Goal: Task Accomplishment & Management: Complete application form

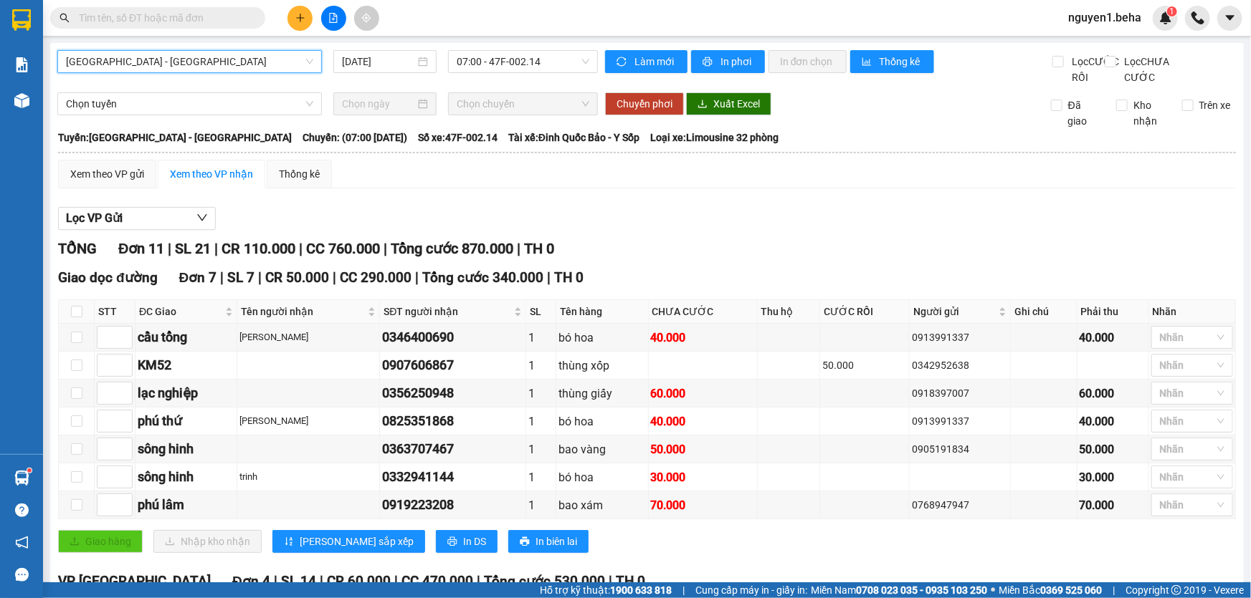
scroll to position [244, 0]
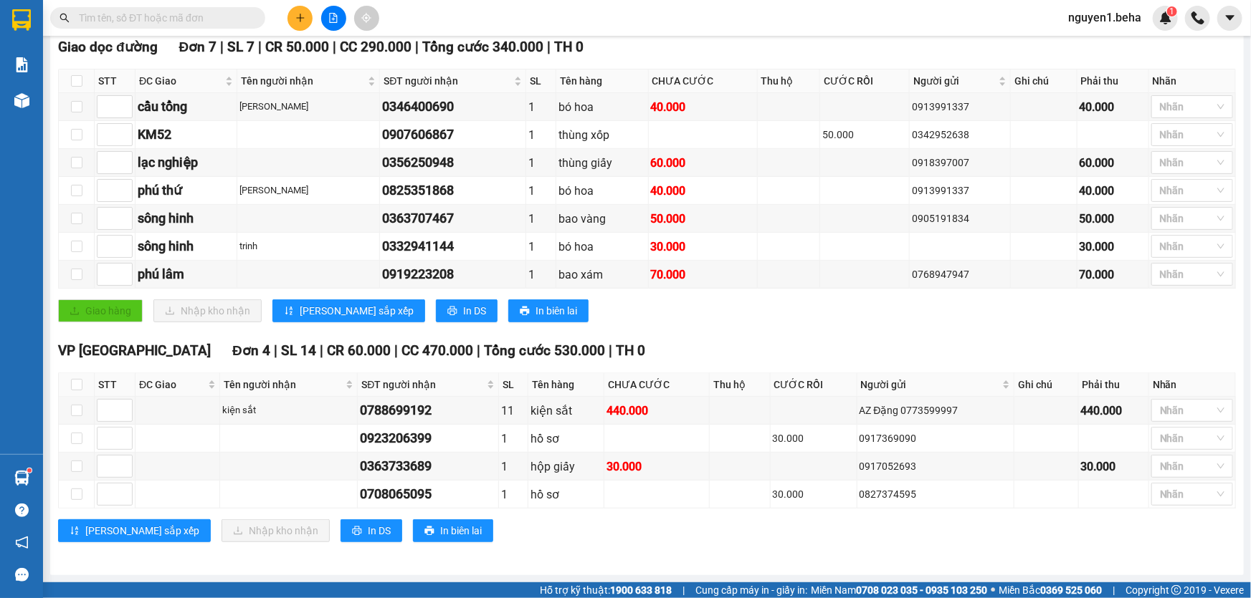
click at [301, 21] on icon "plus" at bounding box center [300, 18] width 10 height 10
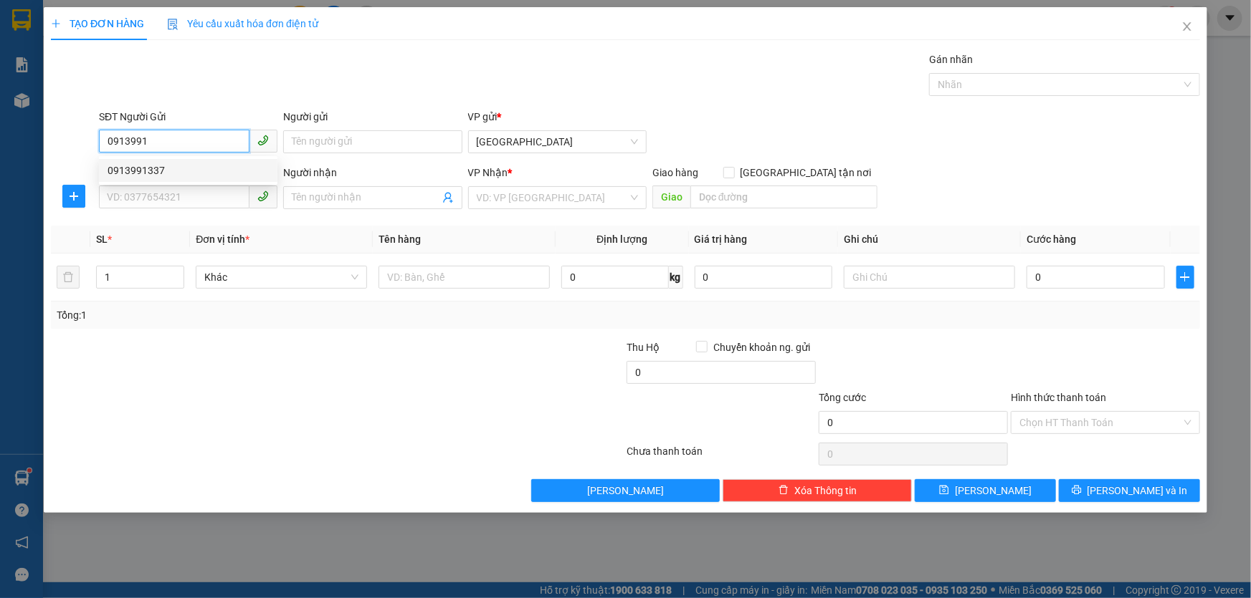
click at [163, 173] on div "0913991337" at bounding box center [188, 171] width 161 height 16
type input "0913991337"
click at [164, 196] on input "SĐT Người Nhận" at bounding box center [174, 197] width 151 height 23
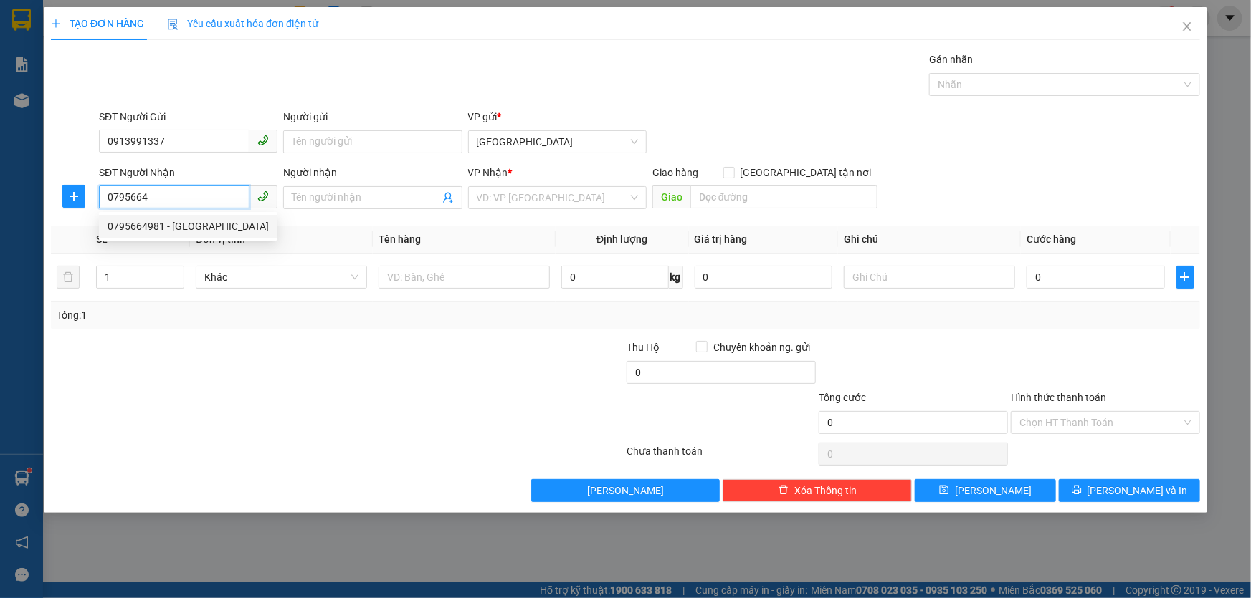
click at [165, 236] on div "0795664981 - [GEOGRAPHIC_DATA]" at bounding box center [188, 226] width 178 height 23
type input "0795664981"
type input "[PERSON_NAME]"
type input "0795664981"
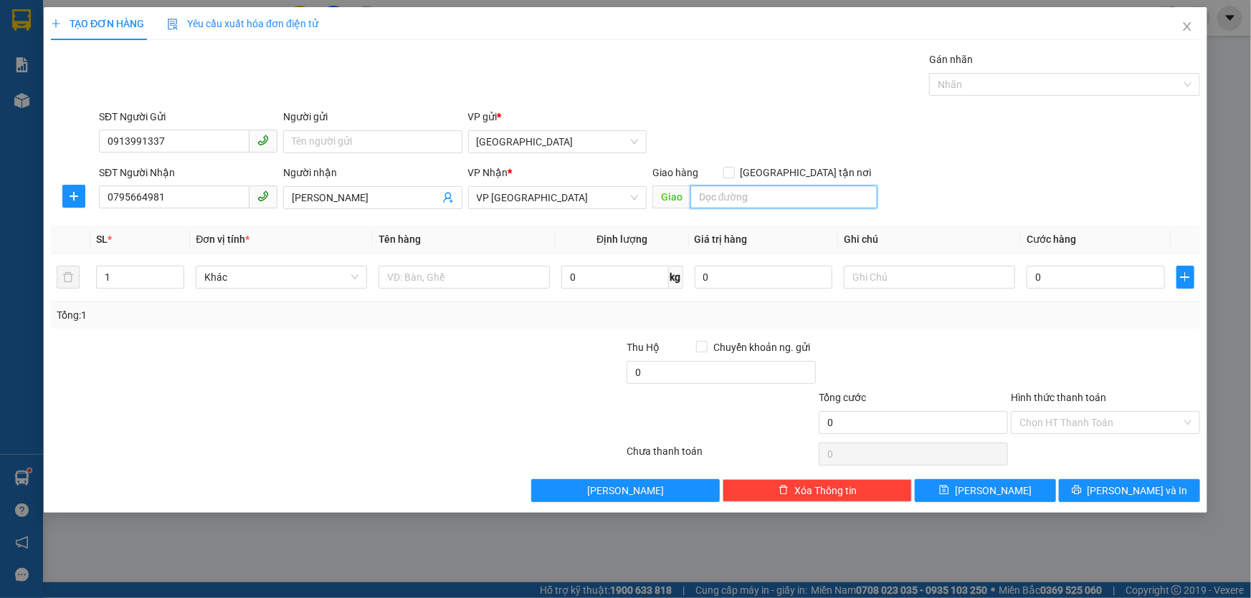
click at [730, 196] on input "search" at bounding box center [783, 197] width 187 height 23
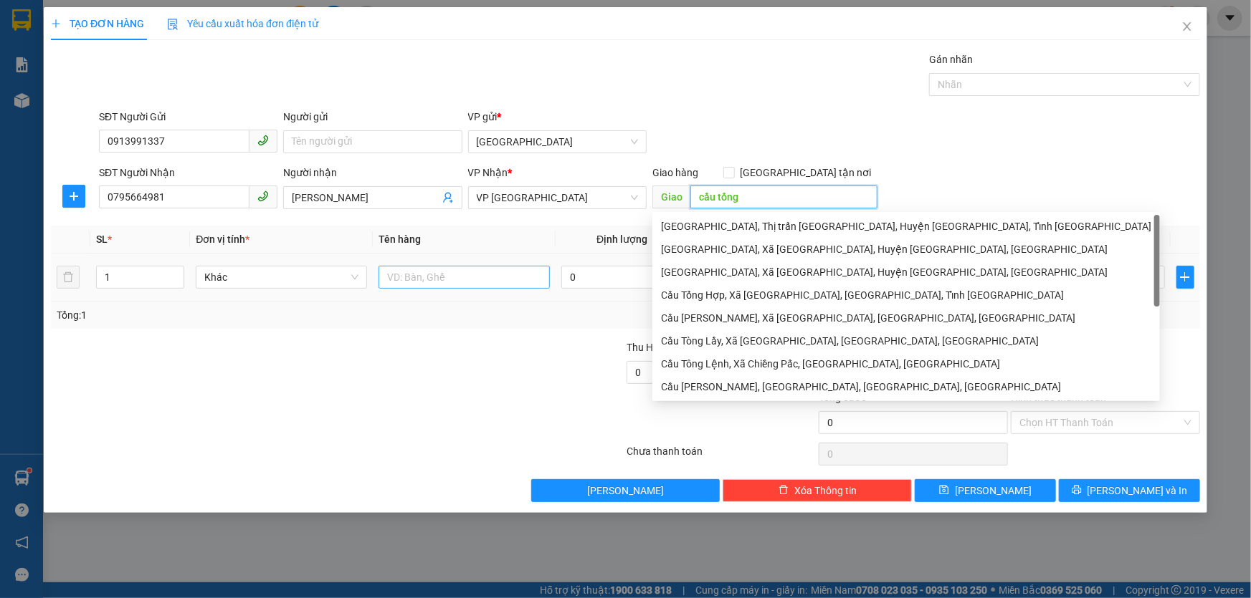
type input "cầu tổng"
click at [481, 286] on input "text" at bounding box center [463, 277] width 171 height 23
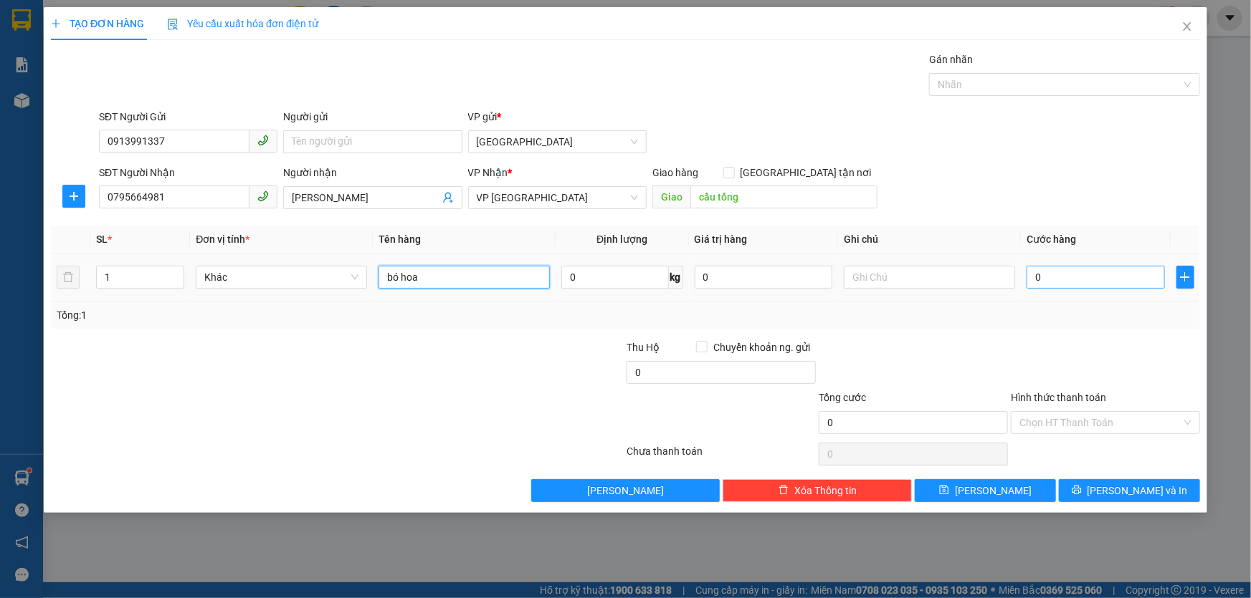
type input "bó hoa"
click at [1051, 276] on input "0" at bounding box center [1095, 277] width 138 height 23
type input "7"
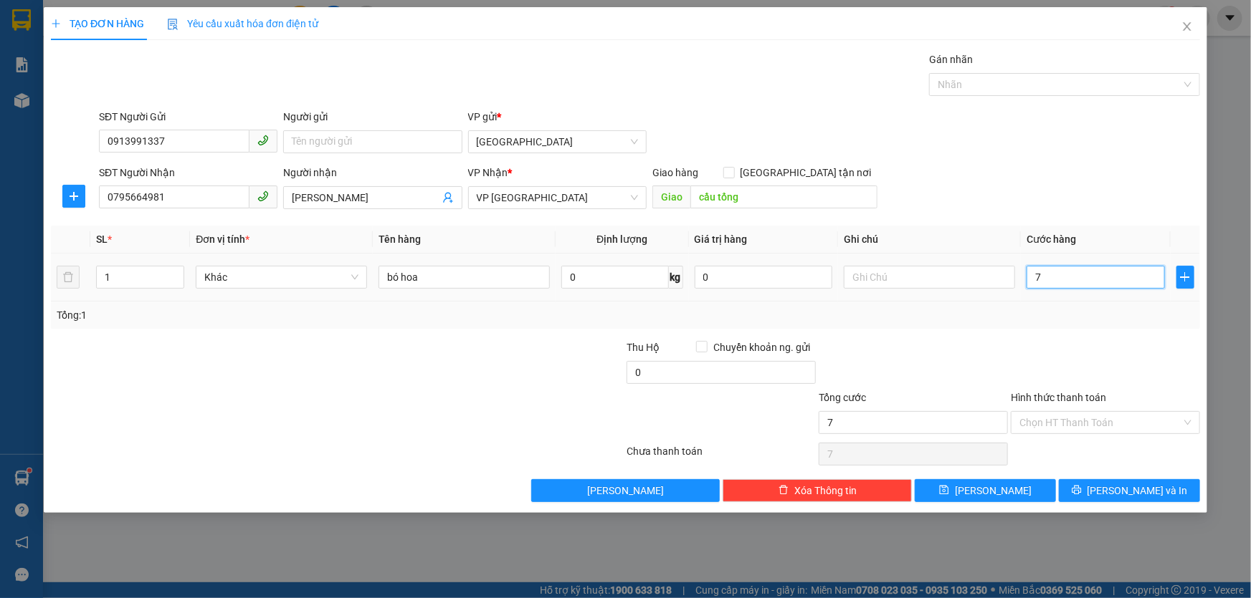
type input "70"
type input "70.000"
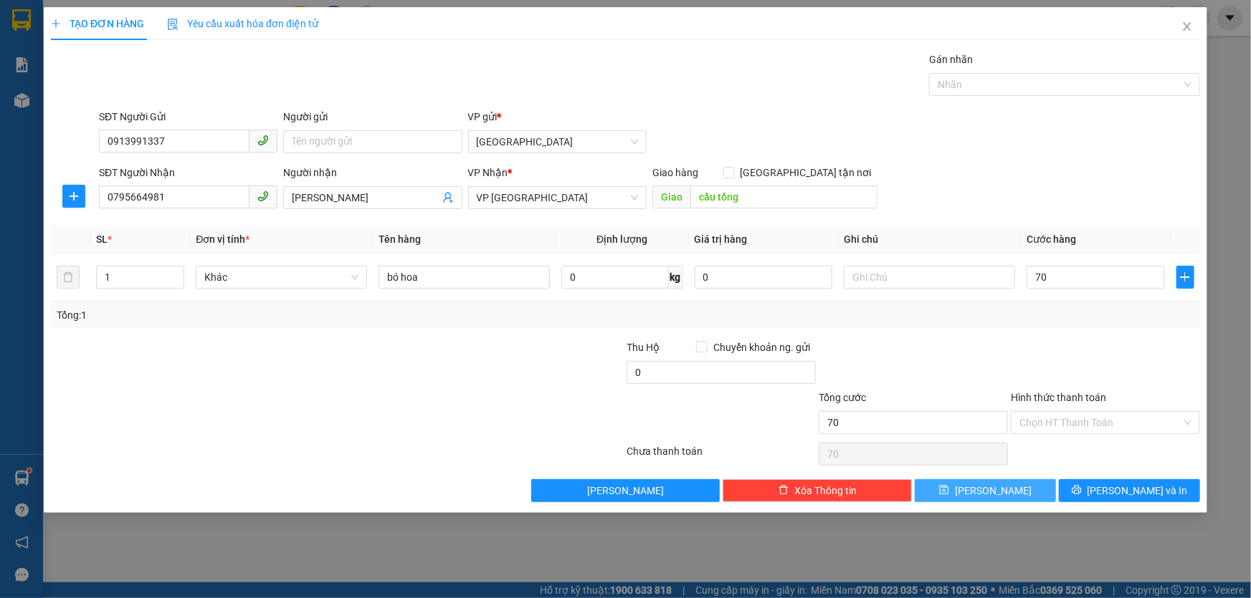
type input "70.000"
click at [949, 489] on button "[PERSON_NAME]" at bounding box center [985, 491] width 141 height 23
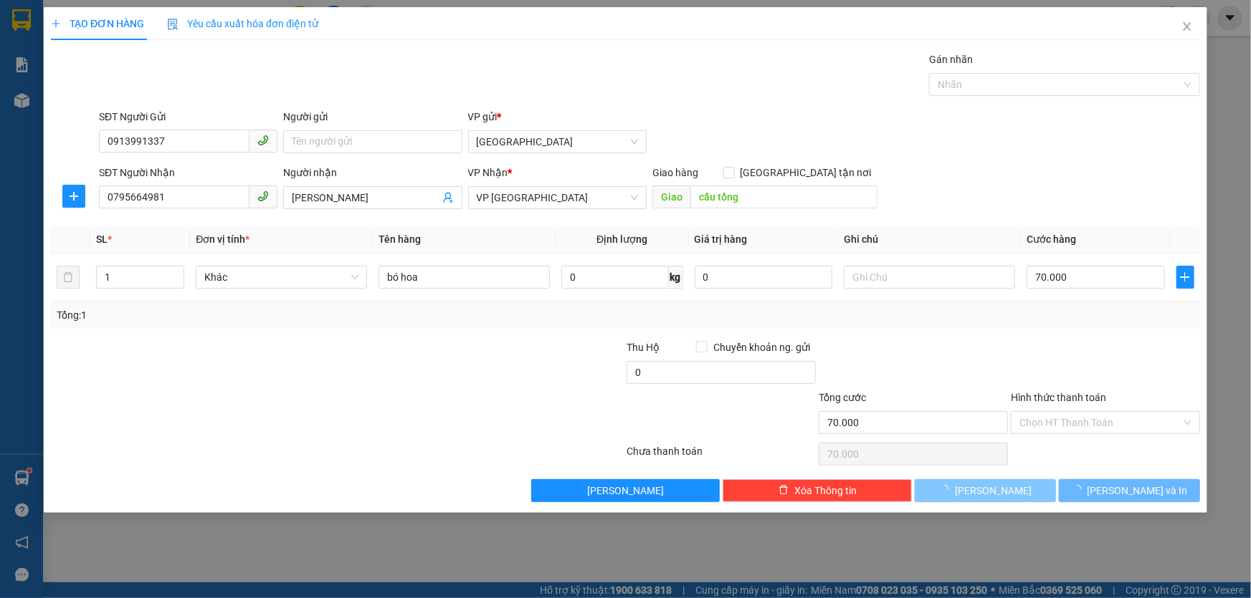
type input "0"
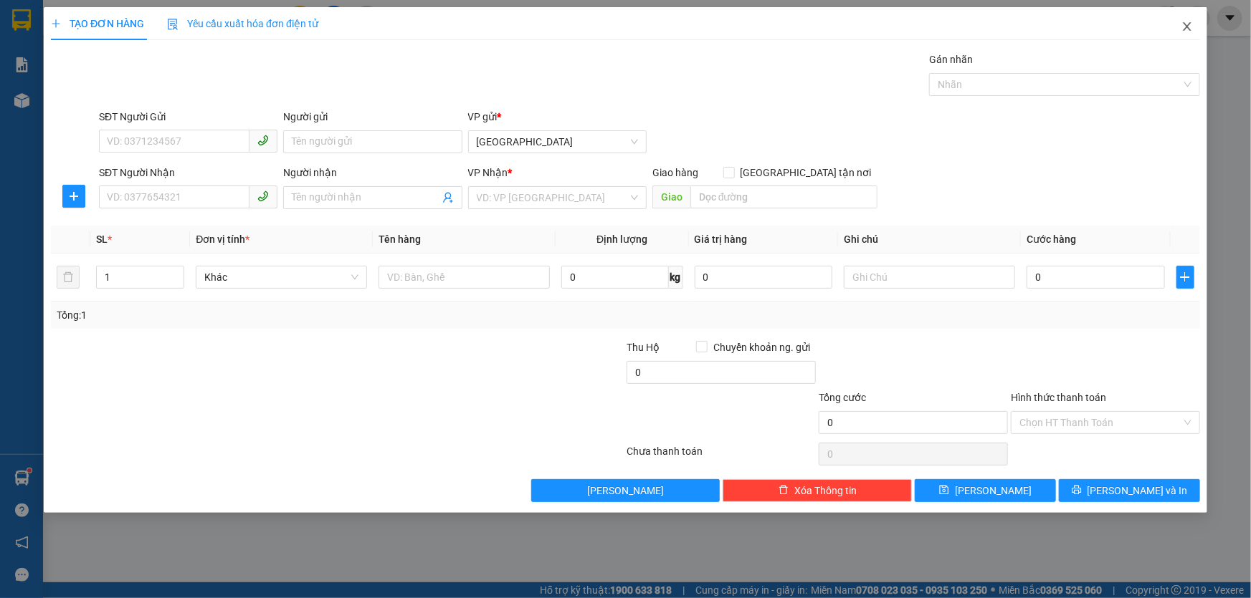
click at [1188, 21] on icon "close" at bounding box center [1186, 26] width 11 height 11
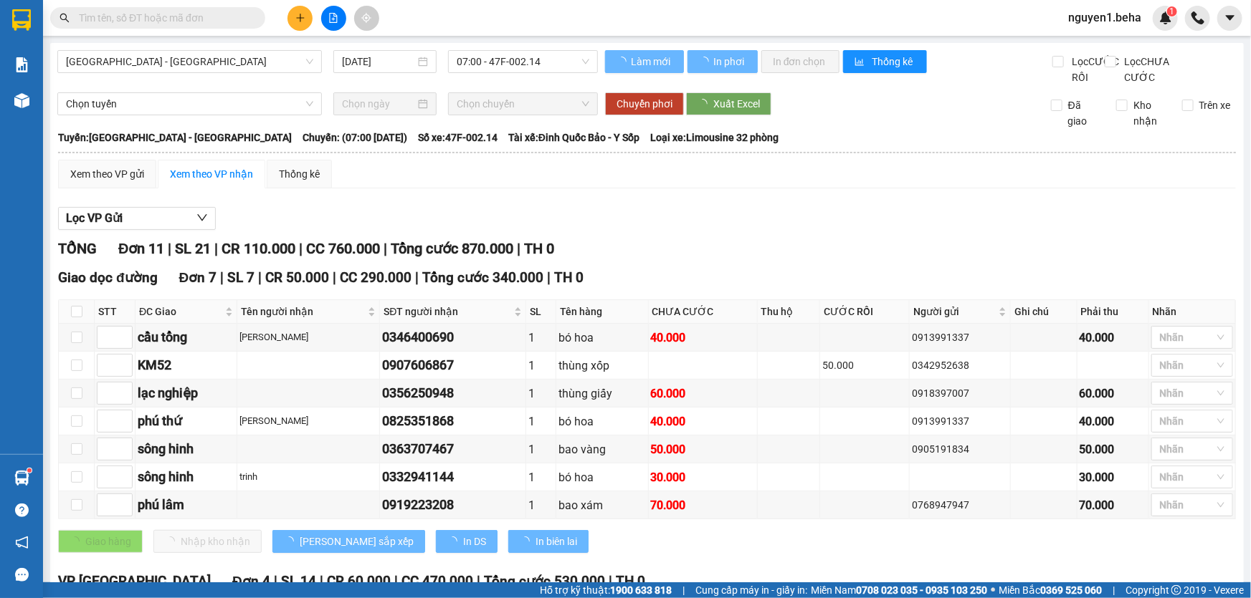
type input "1"
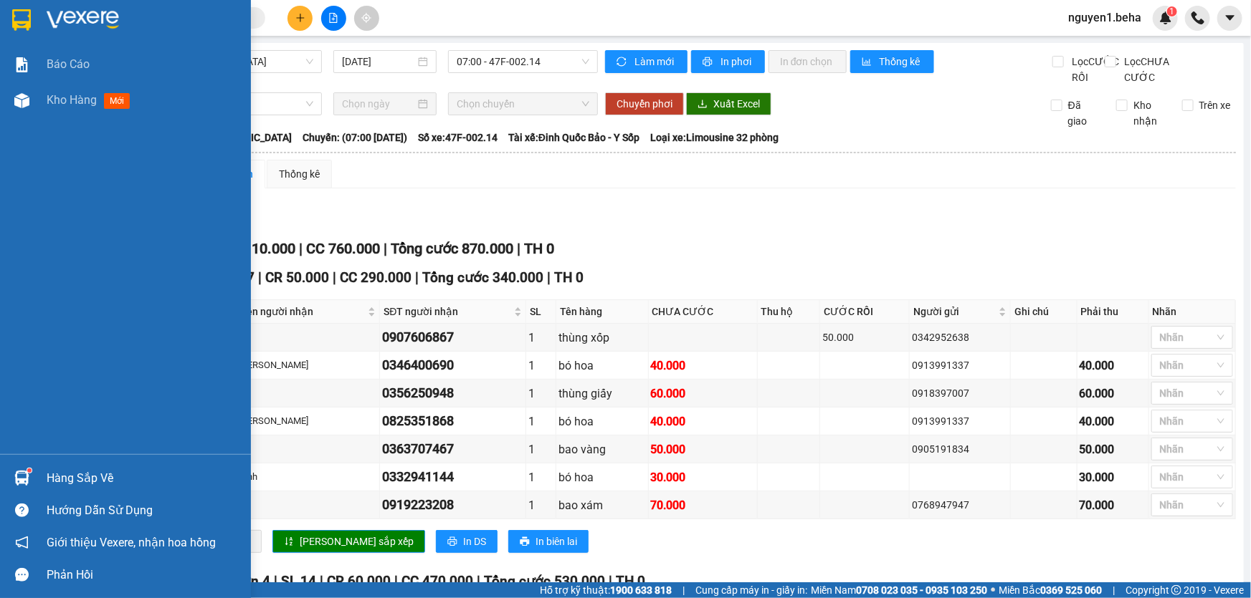
drag, startPoint x: 20, startPoint y: 93, endPoint x: 97, endPoint y: 120, distance: 82.1
click at [19, 95] on img at bounding box center [21, 100] width 15 height 15
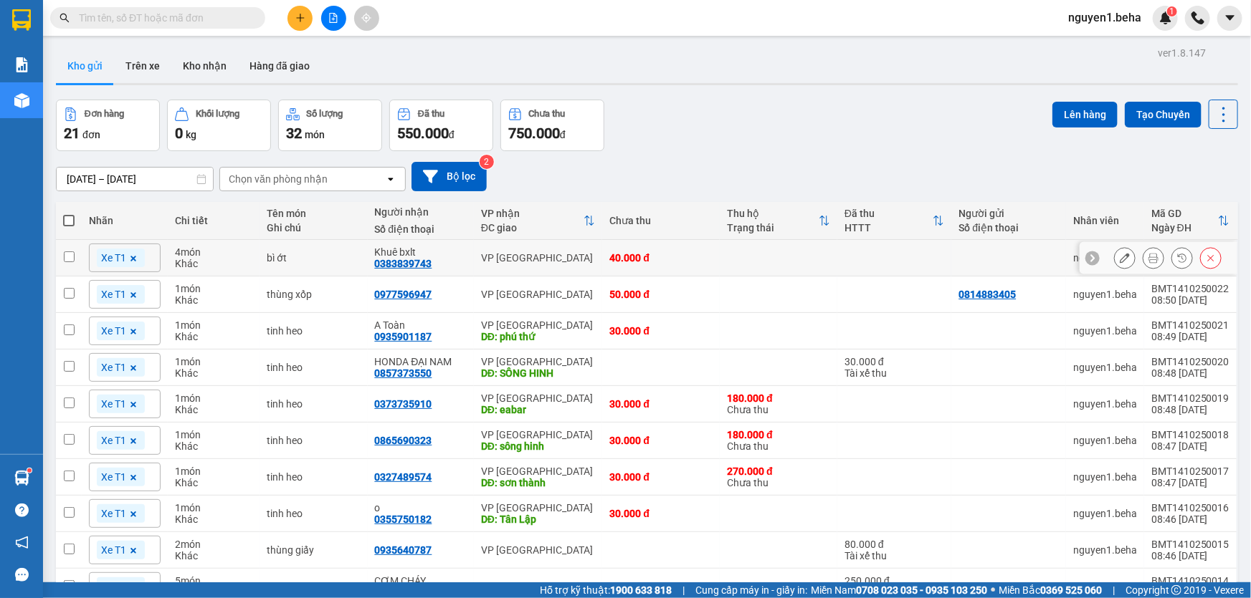
click at [77, 256] on td at bounding box center [69, 258] width 26 height 37
checkbox input "true"
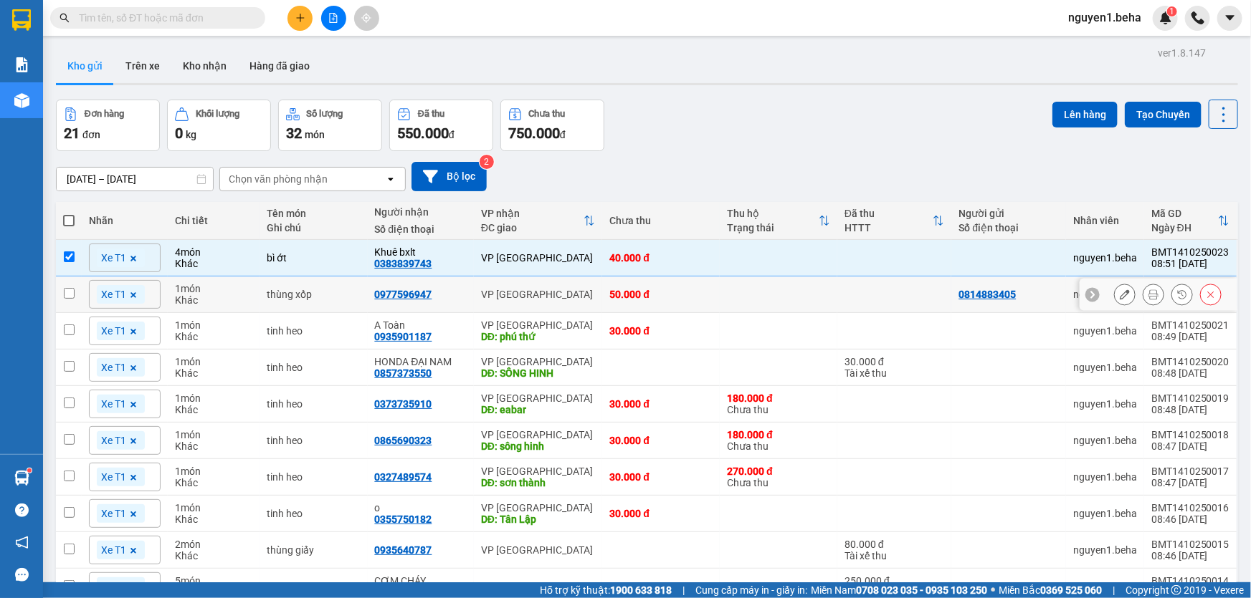
click at [73, 295] on input "checkbox" at bounding box center [69, 293] width 11 height 11
checkbox input "true"
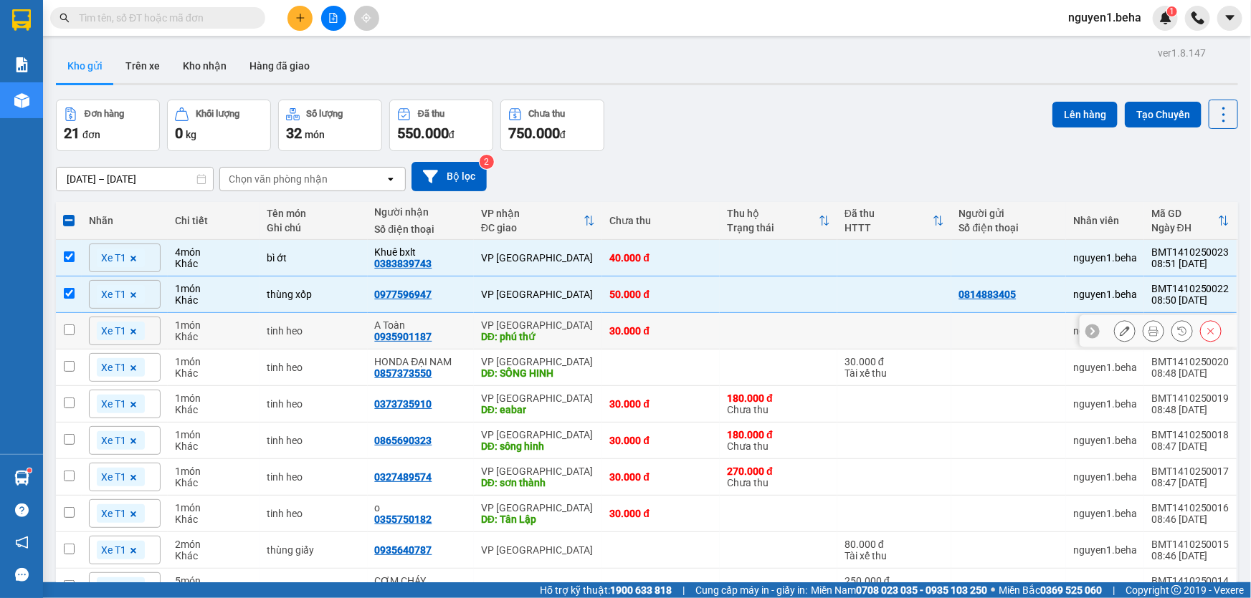
click at [83, 327] on td "Xe T1" at bounding box center [125, 331] width 86 height 37
checkbox input "true"
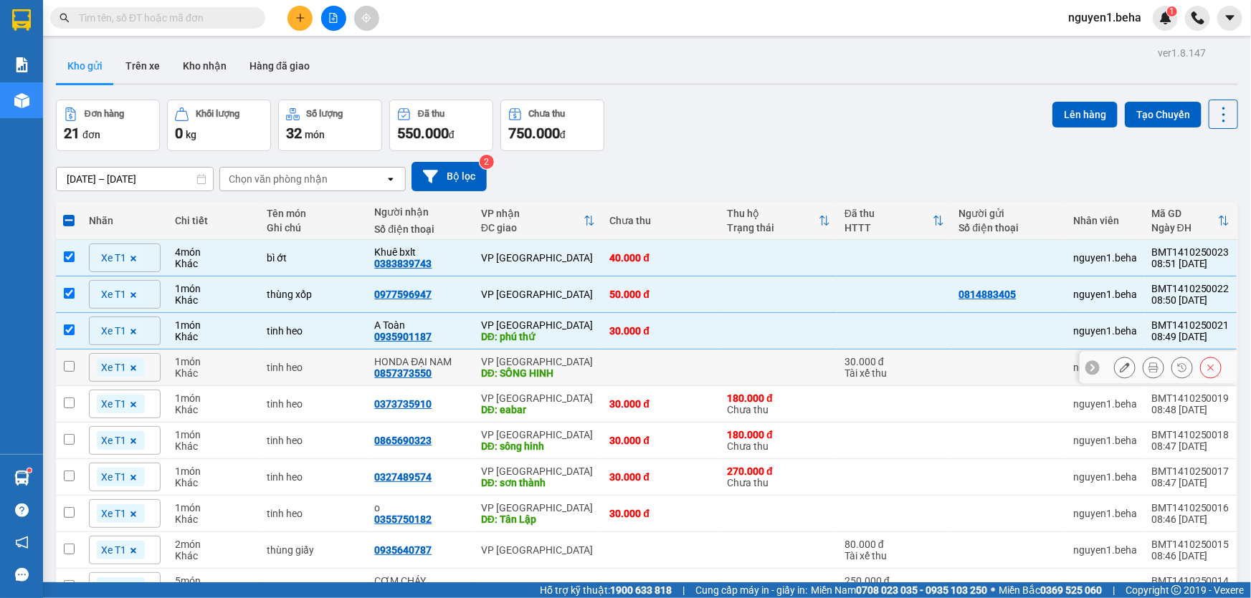
drag, startPoint x: 80, startPoint y: 367, endPoint x: 75, endPoint y: 387, distance: 20.9
click at [79, 369] on td at bounding box center [69, 368] width 26 height 37
checkbox input "true"
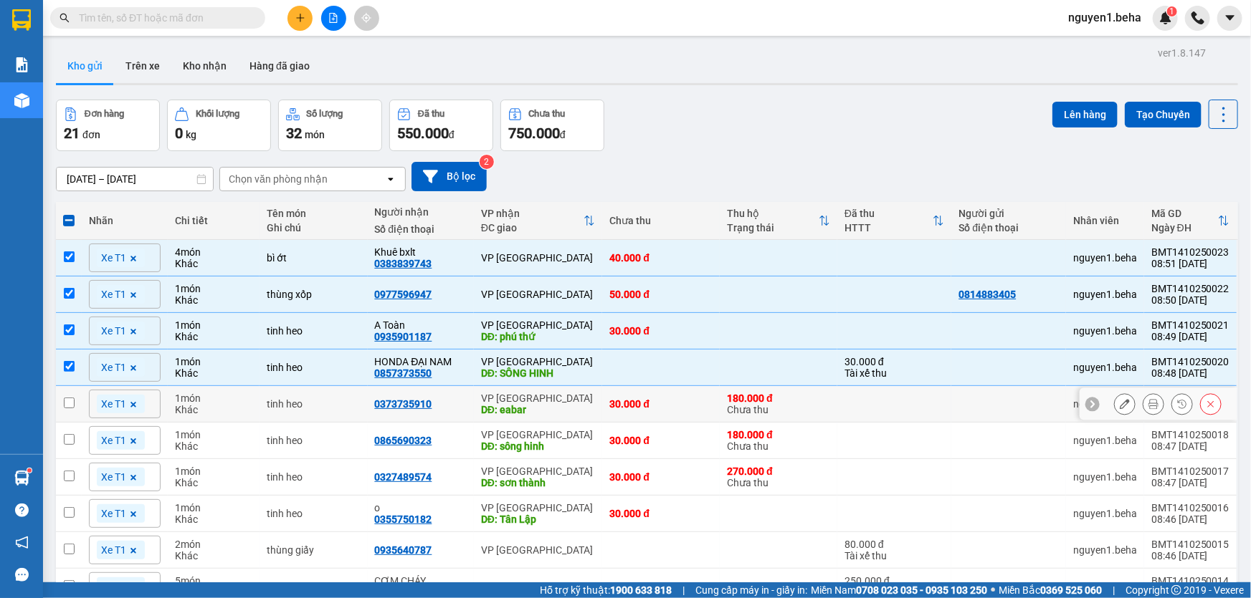
click at [77, 409] on td at bounding box center [69, 404] width 26 height 37
checkbox input "true"
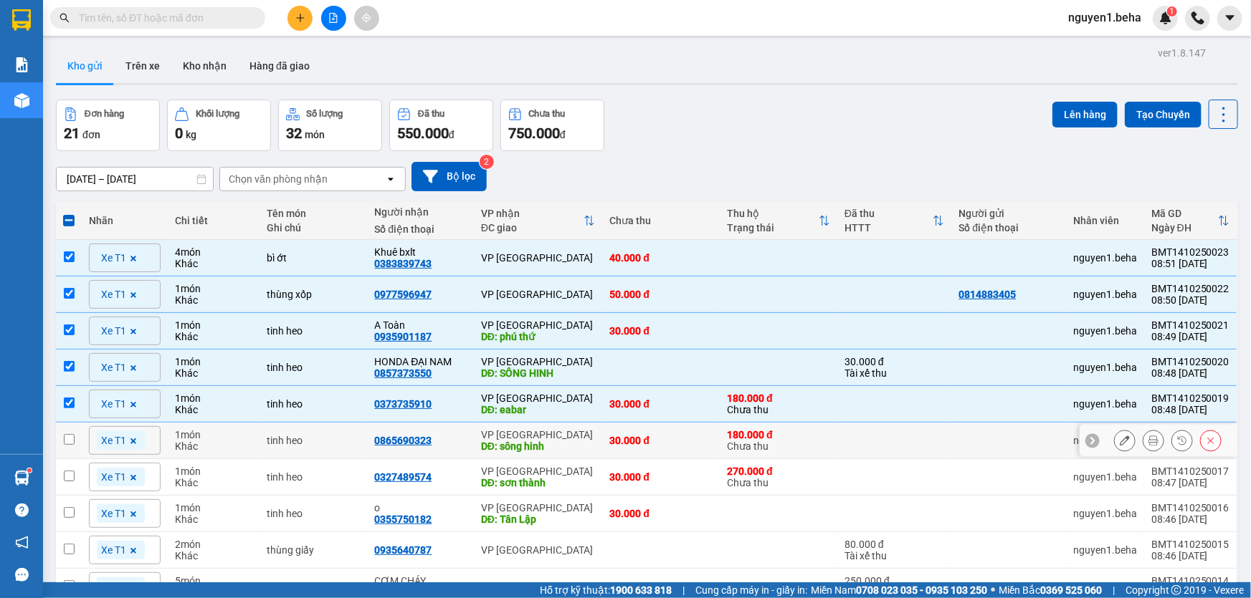
click at [82, 436] on td "Xe T1" at bounding box center [125, 441] width 86 height 37
checkbox input "true"
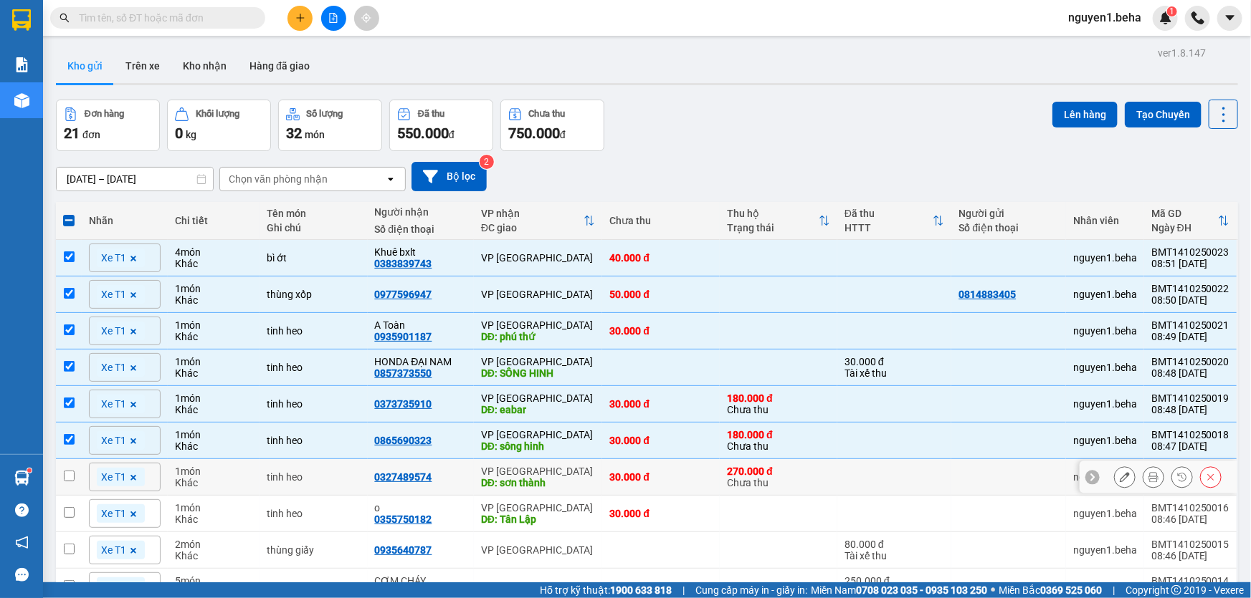
click at [73, 471] on input "checkbox" at bounding box center [69, 476] width 11 height 11
checkbox input "true"
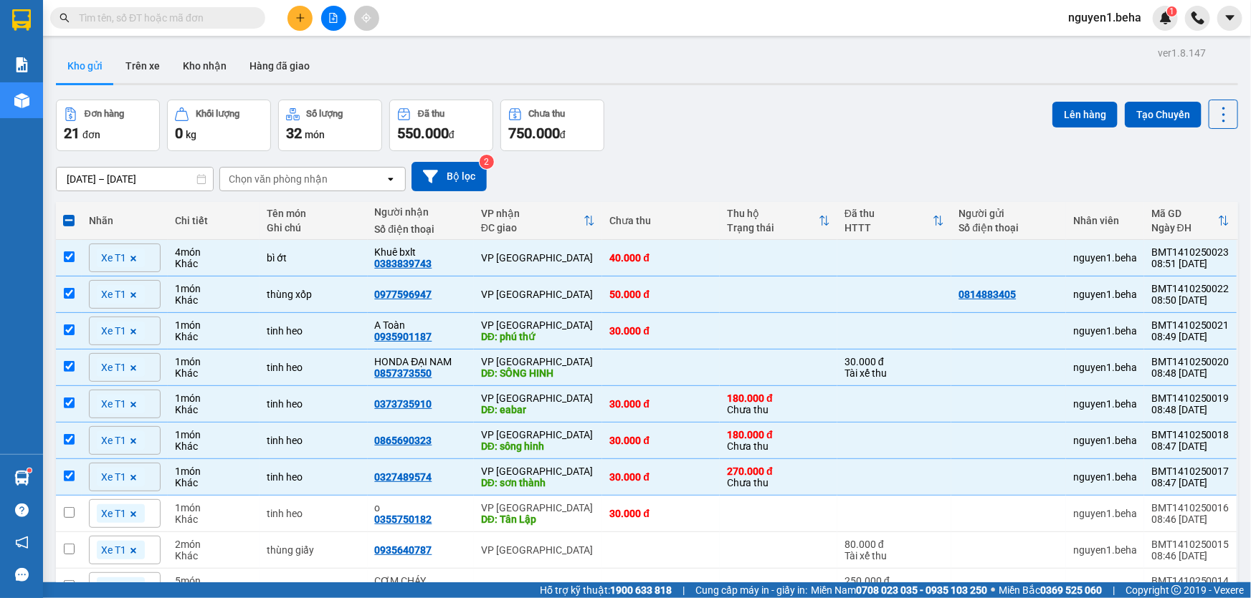
scroll to position [195, 0]
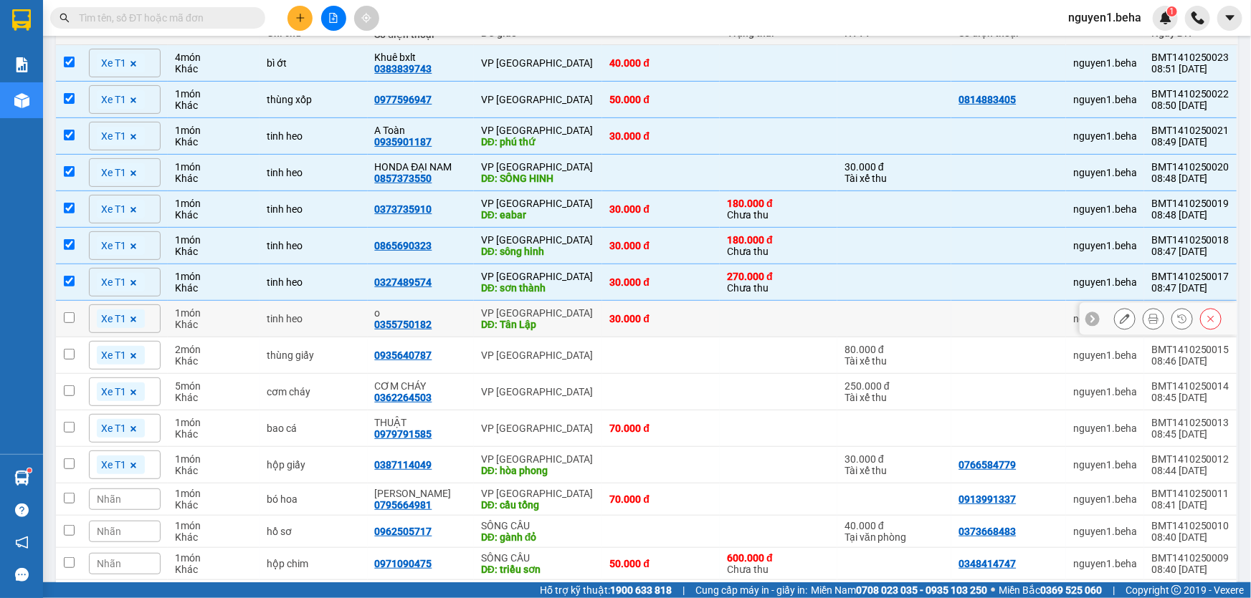
drag, startPoint x: 66, startPoint y: 315, endPoint x: 88, endPoint y: 376, distance: 64.2
click at [66, 317] on input "checkbox" at bounding box center [69, 318] width 11 height 11
checkbox input "true"
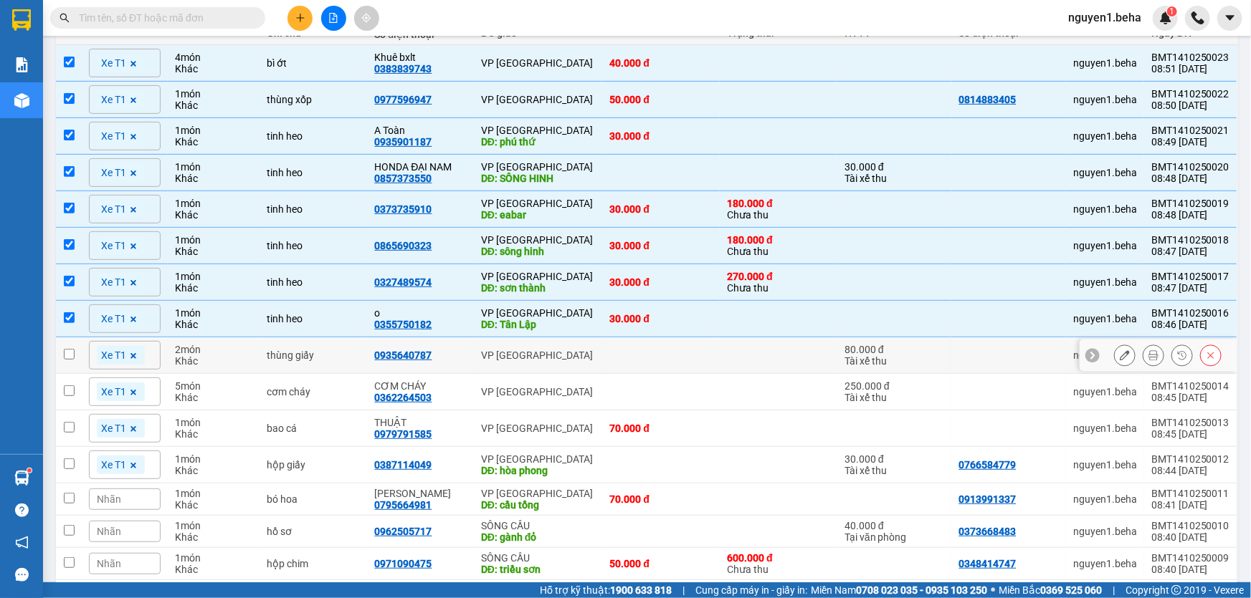
click at [60, 352] on td at bounding box center [69, 356] width 26 height 37
checkbox input "true"
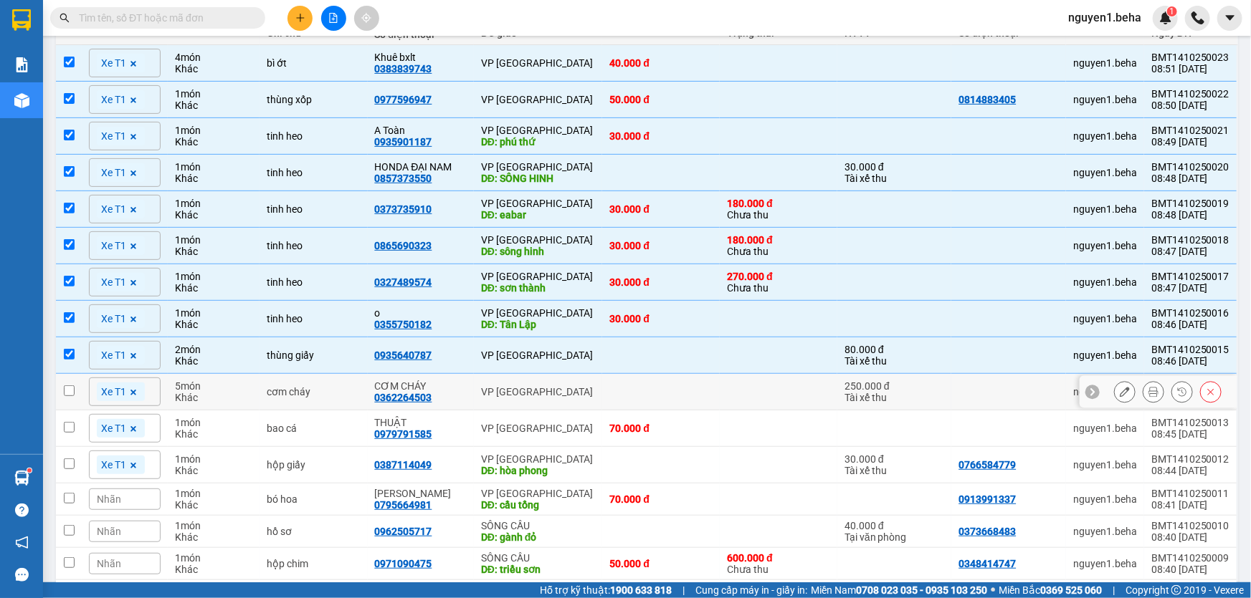
click at [56, 381] on td at bounding box center [69, 392] width 26 height 37
checkbox input "true"
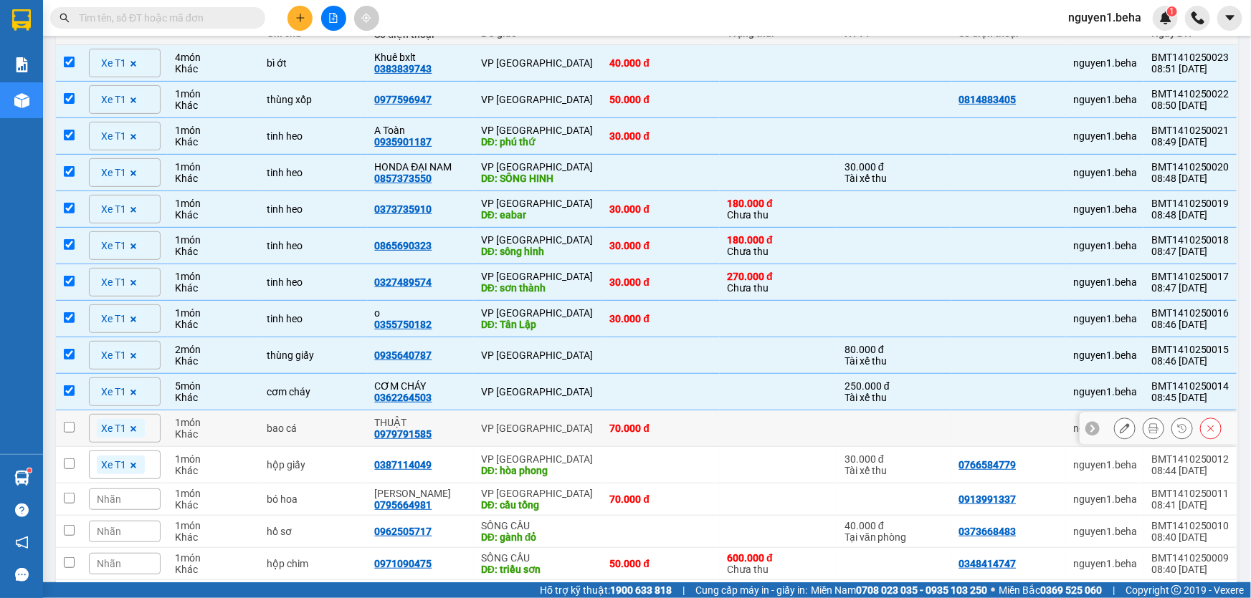
click at [65, 423] on input "checkbox" at bounding box center [69, 427] width 11 height 11
checkbox input "true"
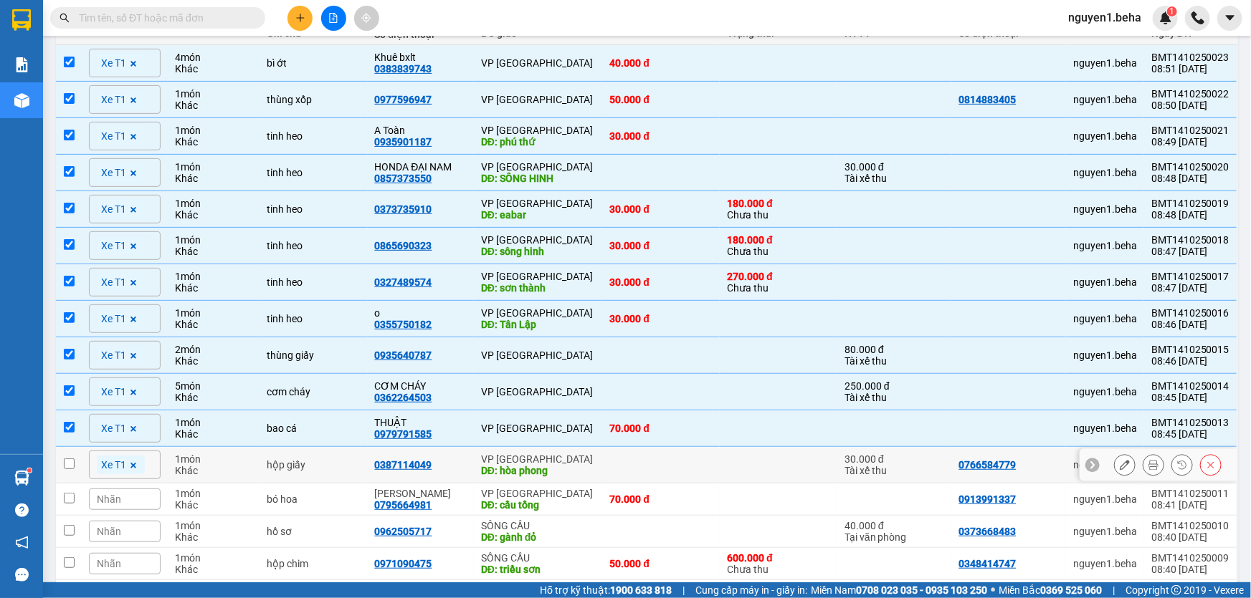
click at [77, 459] on td at bounding box center [69, 465] width 26 height 37
checkbox input "true"
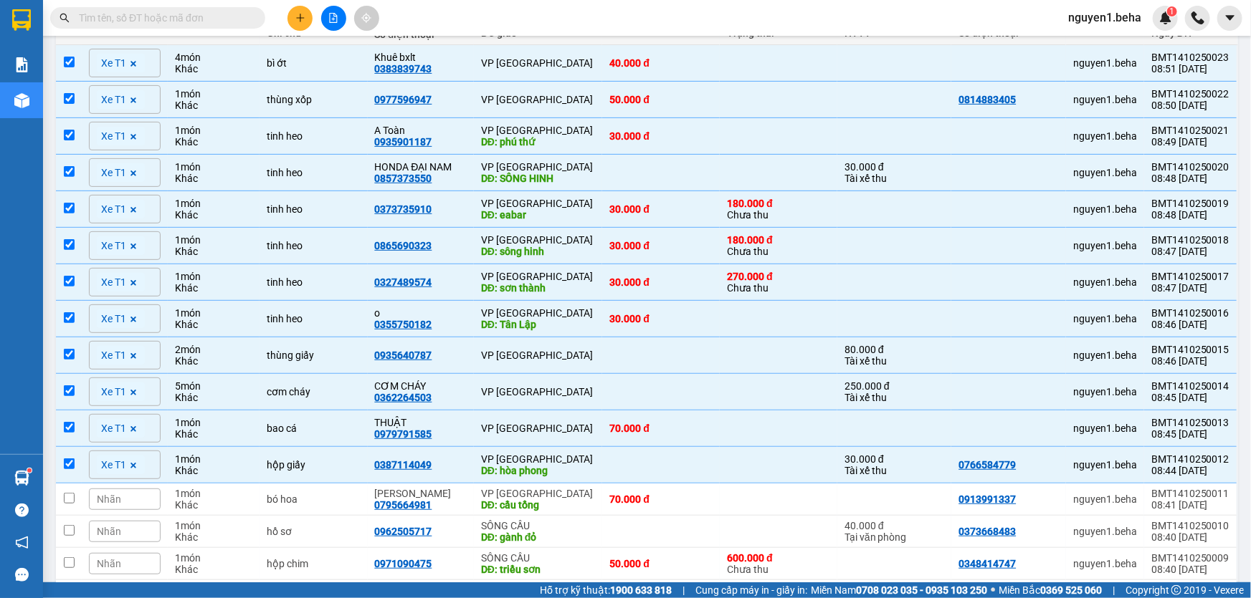
scroll to position [0, 0]
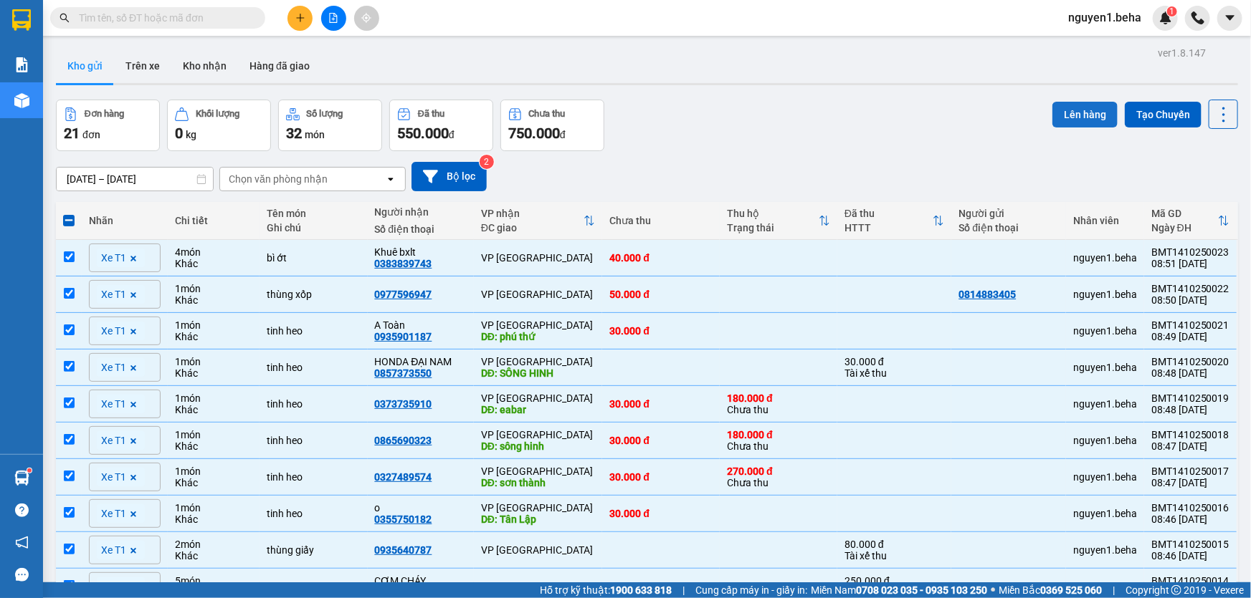
click at [1082, 108] on button "Lên hàng" at bounding box center [1084, 115] width 65 height 26
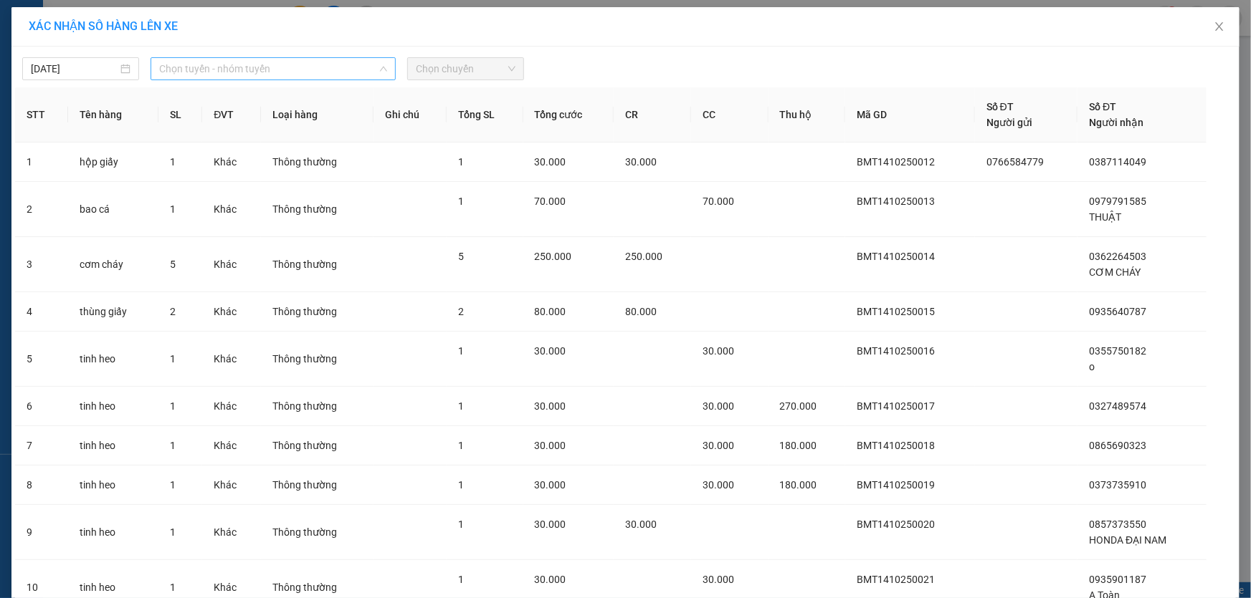
click at [259, 61] on span "Chọn tuyến - nhóm tuyến" at bounding box center [273, 69] width 228 height 22
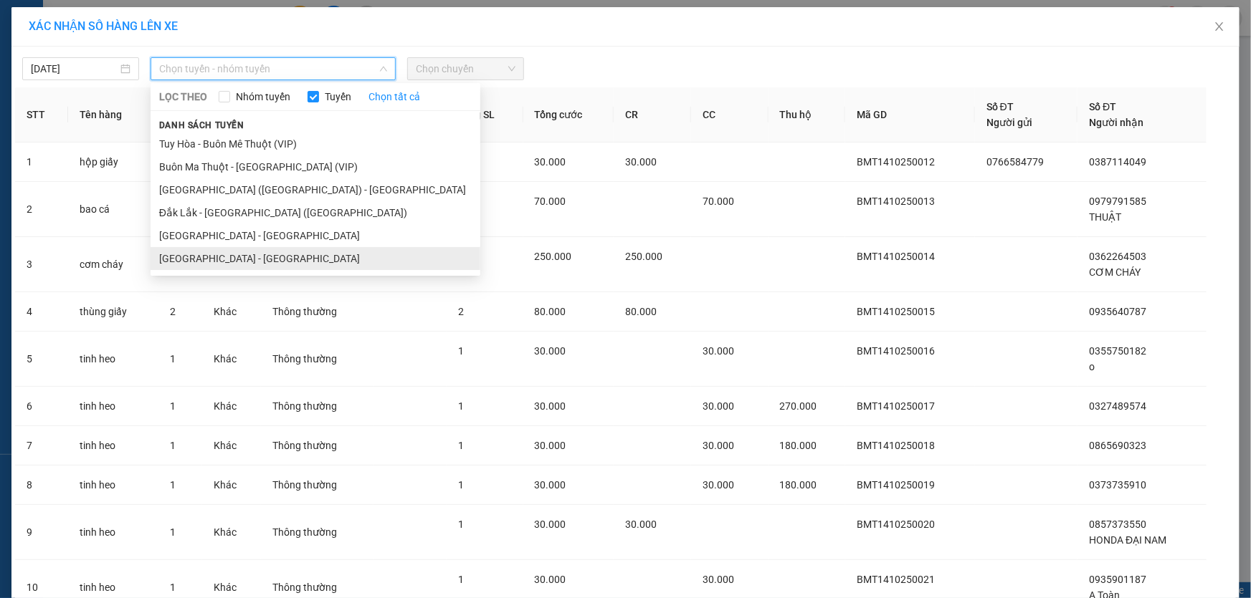
click at [223, 253] on li "[GEOGRAPHIC_DATA] - [GEOGRAPHIC_DATA]" at bounding box center [316, 258] width 330 height 23
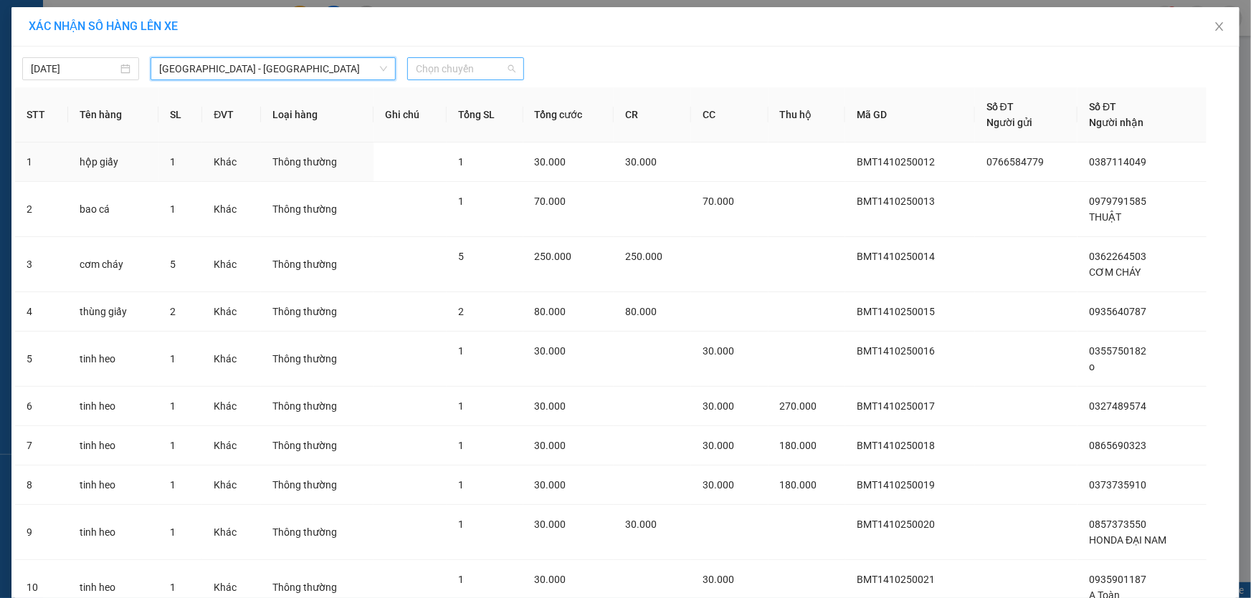
click at [424, 69] on span "Chọn chuyến" at bounding box center [466, 69] width 100 height 22
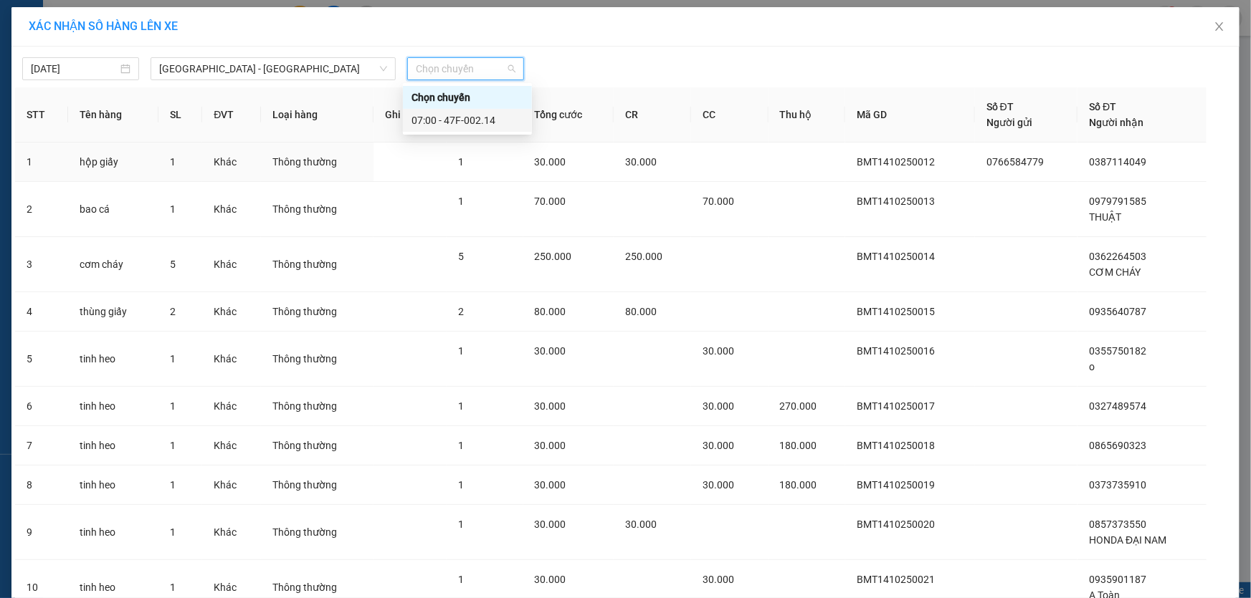
drag, startPoint x: 456, startPoint y: 115, endPoint x: 462, endPoint y: 135, distance: 21.1
click at [456, 118] on div "07:00 - 47F-002.14" at bounding box center [467, 121] width 112 height 16
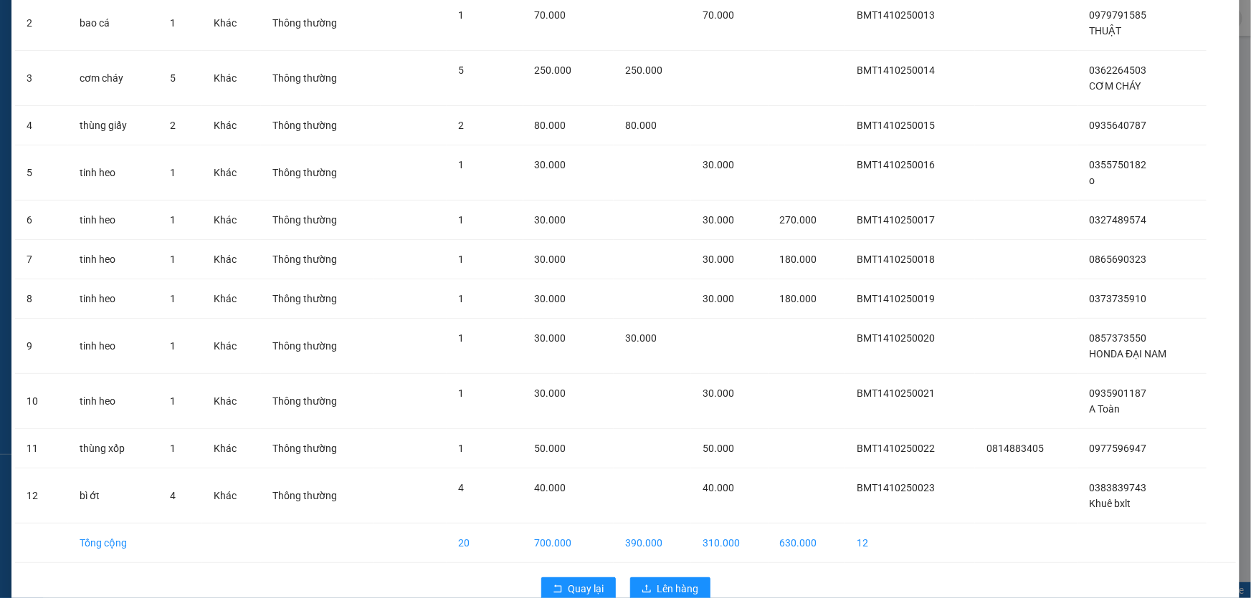
scroll to position [223, 0]
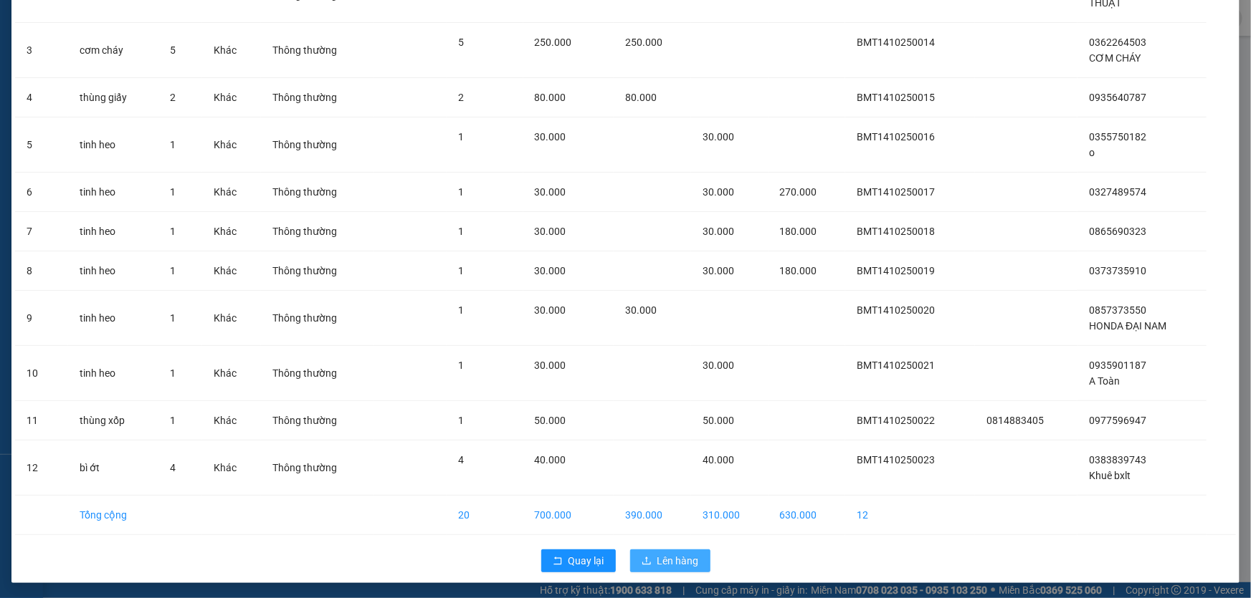
click at [674, 565] on span "Lên hàng" at bounding box center [678, 561] width 42 height 16
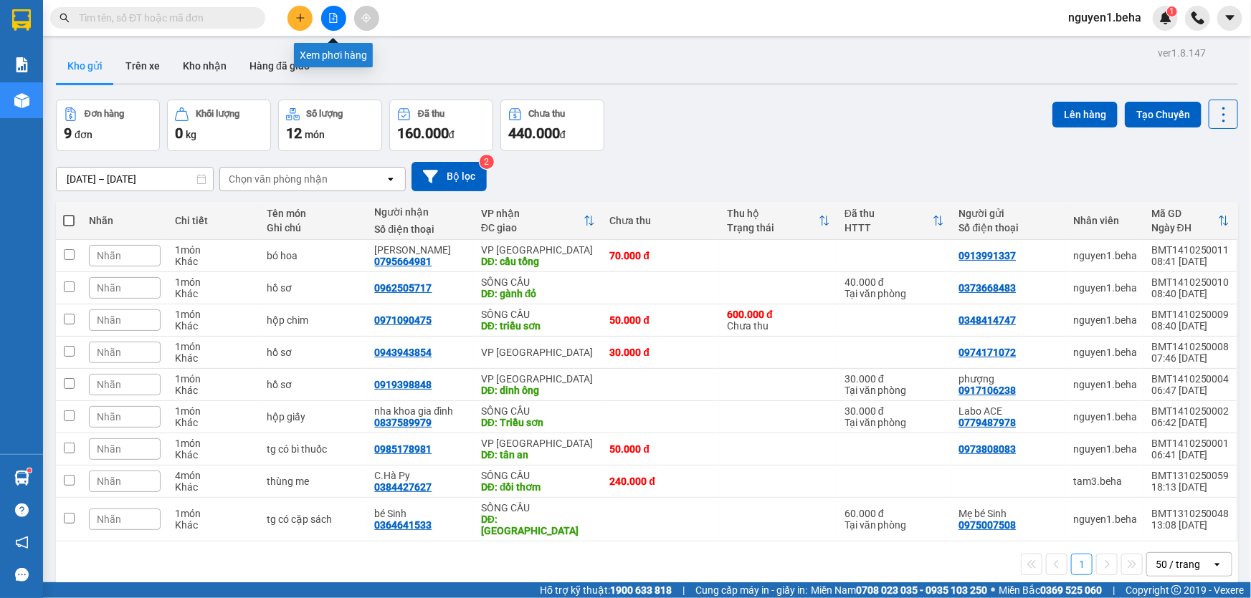
click at [333, 16] on icon "file-add" at bounding box center [334, 18] width 8 height 10
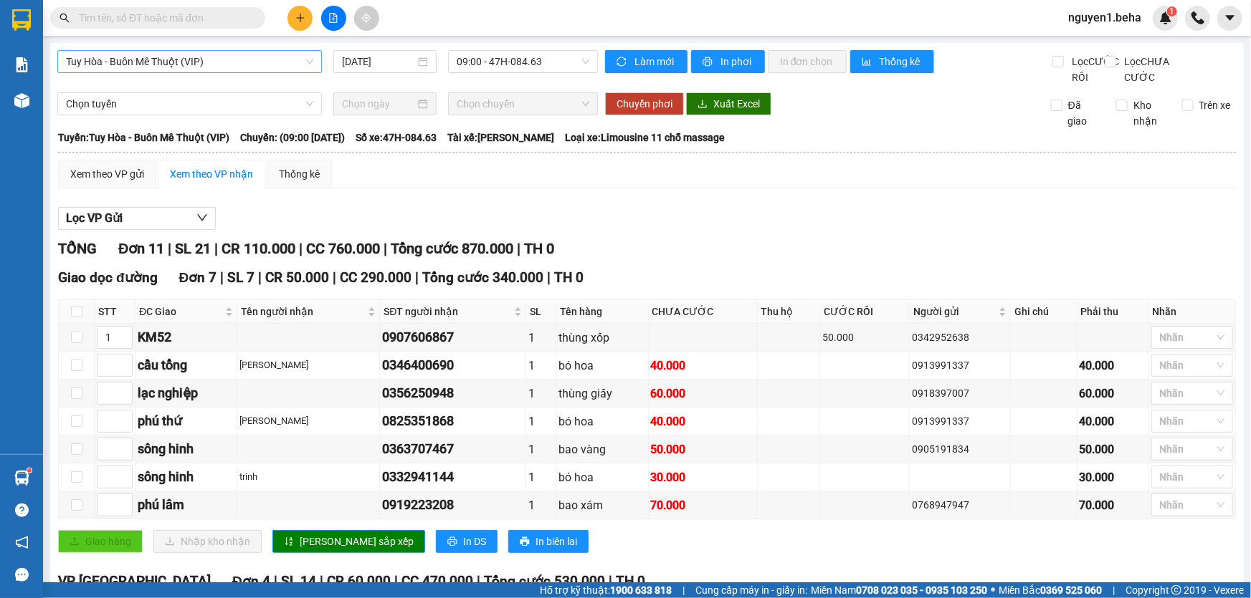
click at [222, 62] on span "Tuy Hòa - Buôn Mê Thuột (VIP)" at bounding box center [189, 62] width 247 height 22
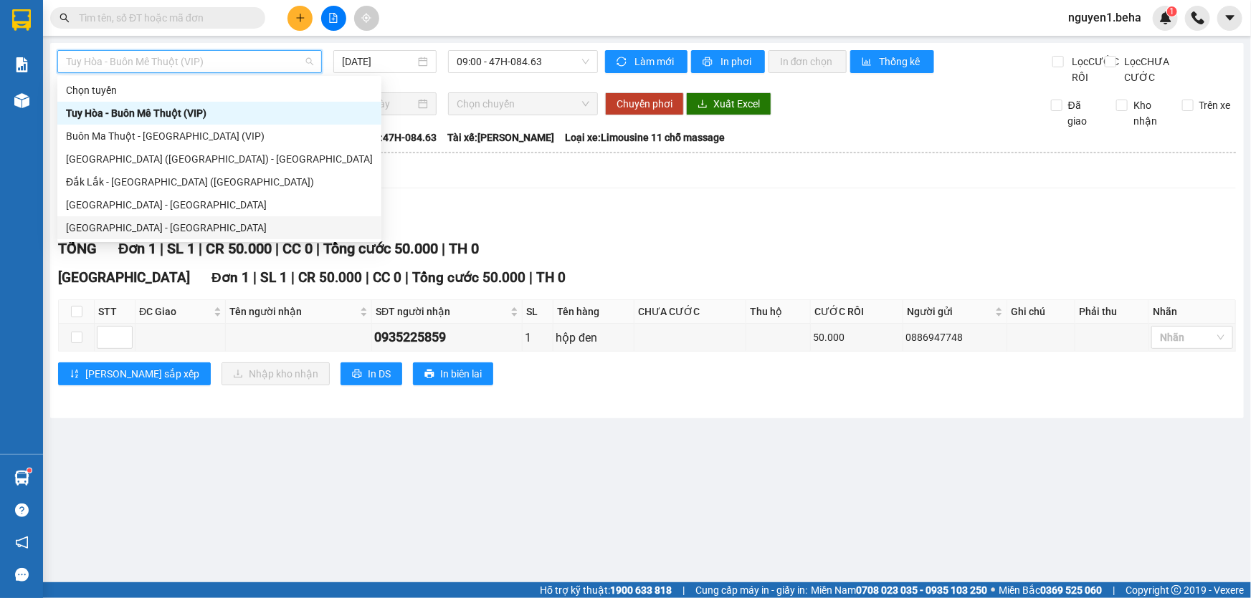
click at [102, 223] on div "[GEOGRAPHIC_DATA] - [GEOGRAPHIC_DATA]" at bounding box center [219, 228] width 307 height 16
type input "[DATE]"
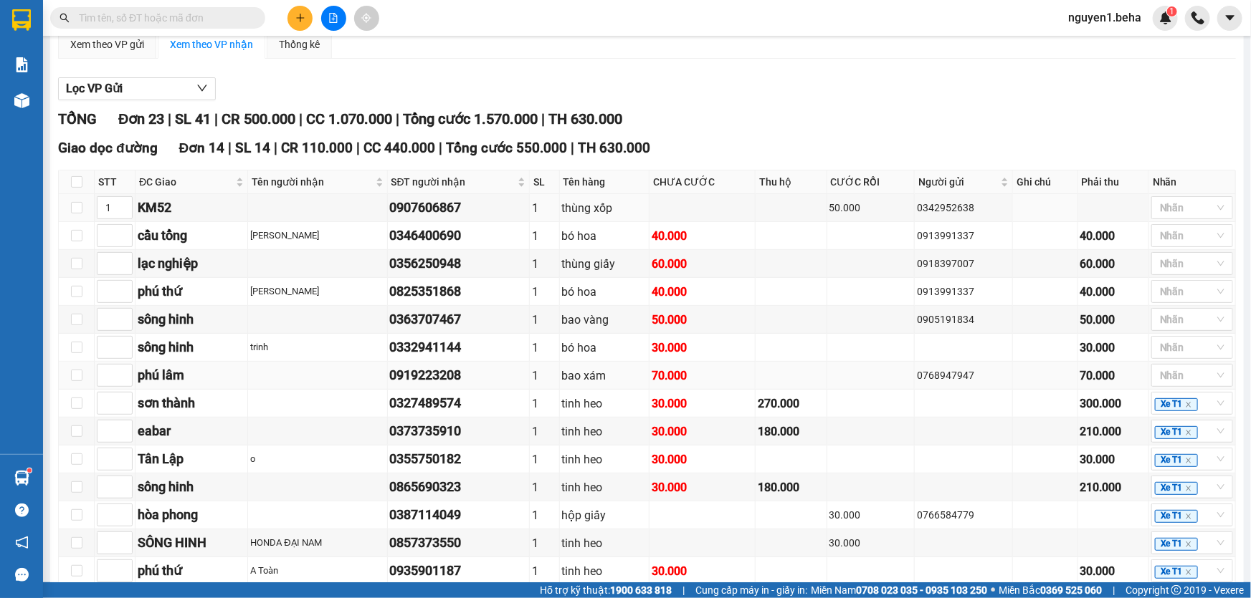
scroll to position [195, 0]
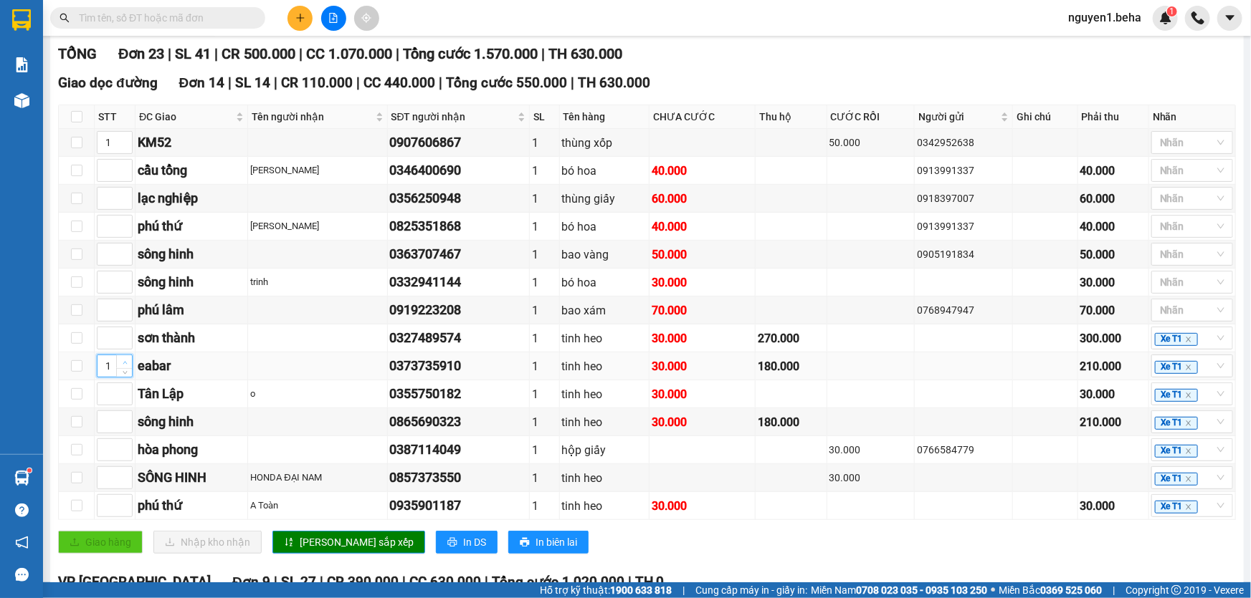
click at [123, 366] on icon "up" at bounding box center [125, 363] width 5 height 5
type input "2"
click at [123, 366] on icon "up" at bounding box center [125, 363] width 5 height 5
click at [123, 393] on icon "up" at bounding box center [125, 390] width 5 height 5
type input "2"
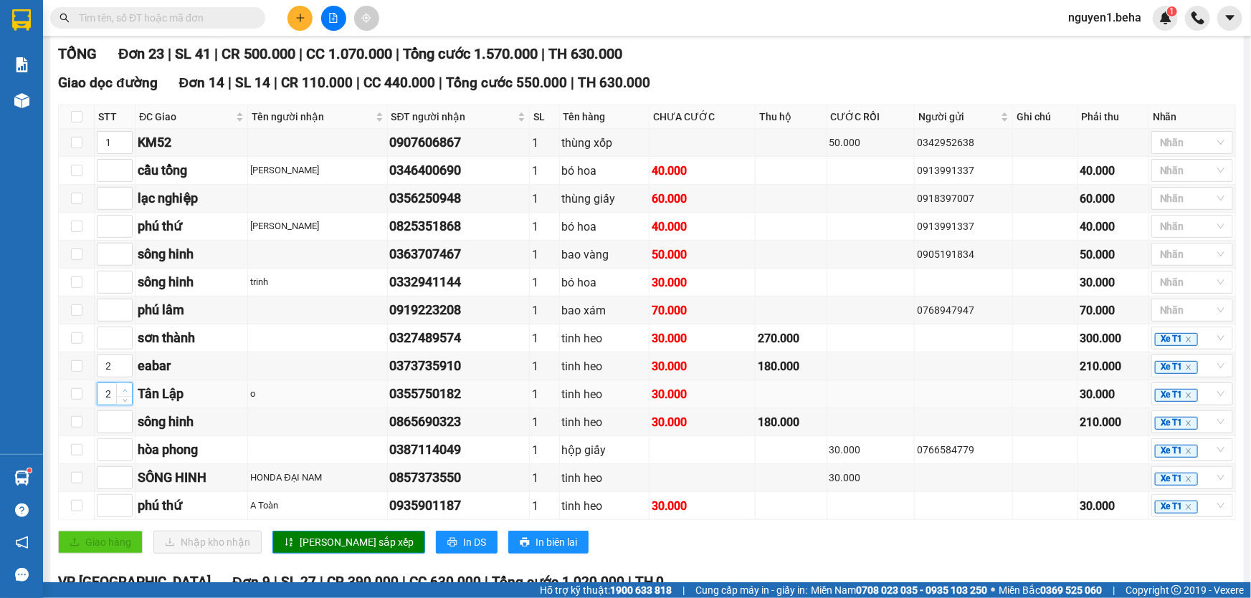
click at [123, 393] on icon "up" at bounding box center [125, 390] width 5 height 5
click at [124, 421] on icon "up" at bounding box center [125, 418] width 5 height 5
type input "3"
click at [124, 421] on icon "up" at bounding box center [125, 418] width 5 height 5
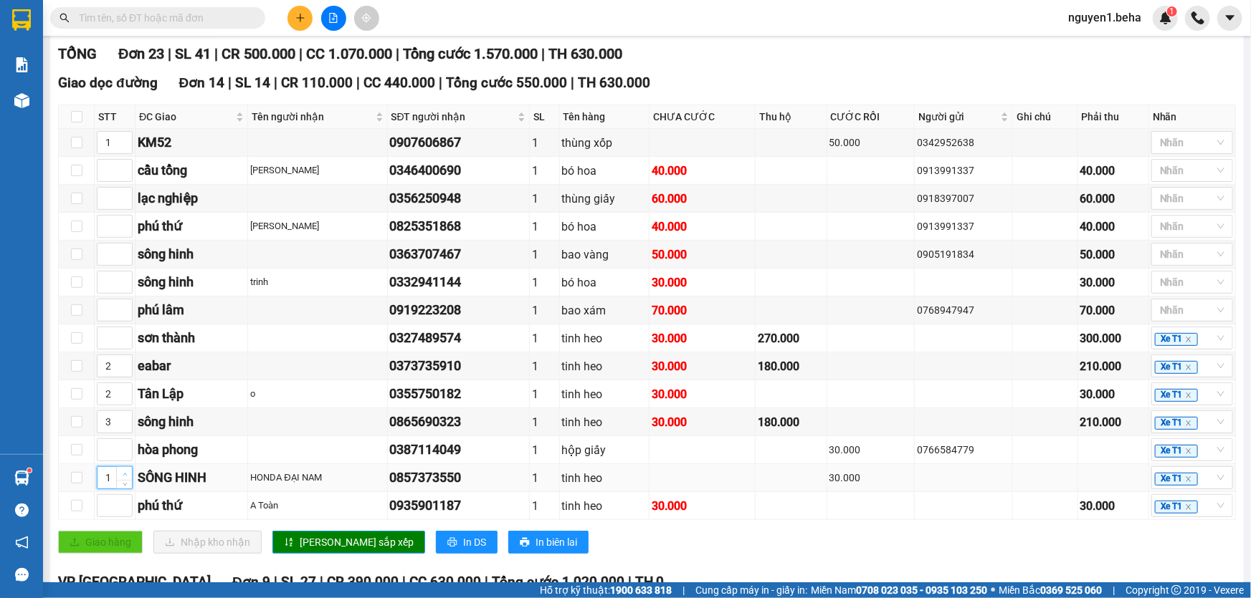
click at [124, 477] on icon "up" at bounding box center [125, 474] width 5 height 5
type input "3"
click at [124, 477] on icon "up" at bounding box center [125, 474] width 5 height 5
click at [119, 285] on span "Increase Value" at bounding box center [124, 278] width 16 height 13
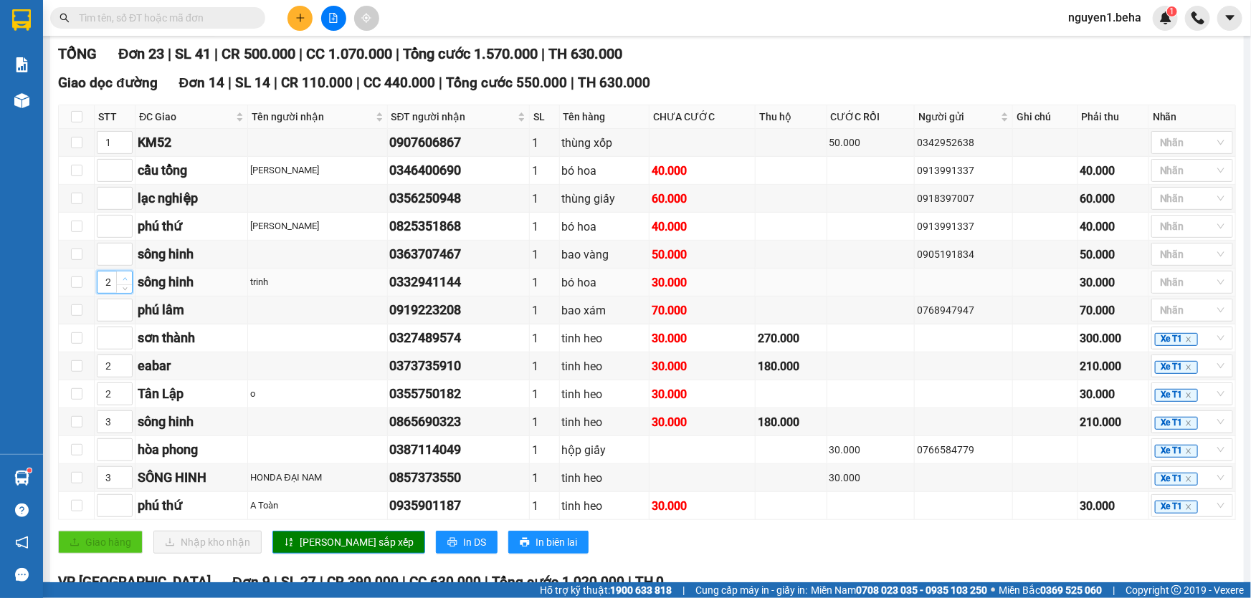
click at [119, 285] on span "Increase Value" at bounding box center [124, 278] width 16 height 13
type input "3"
click at [128, 255] on span "up" at bounding box center [124, 251] width 9 height 9
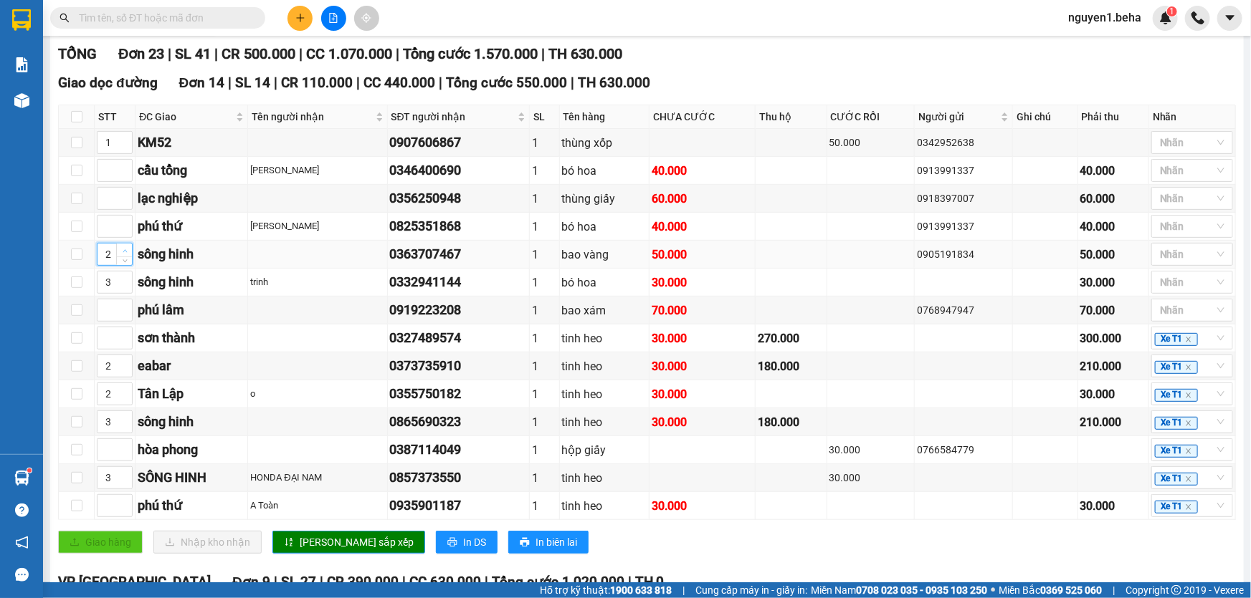
type input "3"
click at [128, 255] on span "up" at bounding box center [124, 251] width 9 height 9
click at [301, 550] on span "[PERSON_NAME] sắp xếp" at bounding box center [357, 543] width 114 height 16
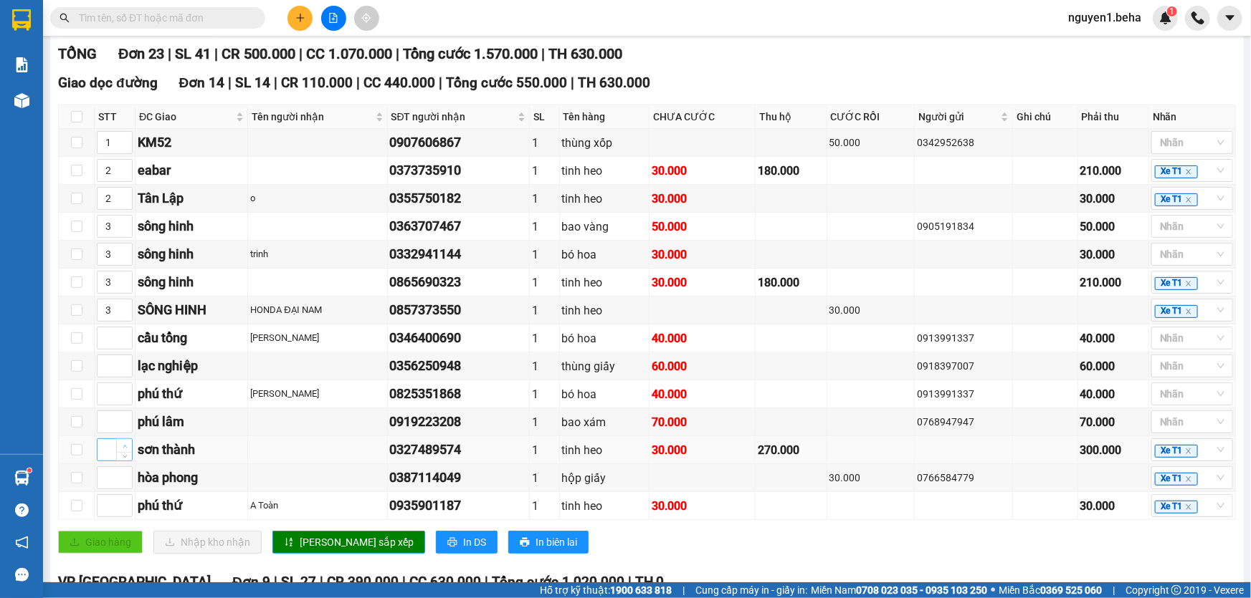
click at [124, 449] on icon "up" at bounding box center [125, 446] width 5 height 5
click at [123, 449] on icon "up" at bounding box center [125, 446] width 5 height 5
type input "4"
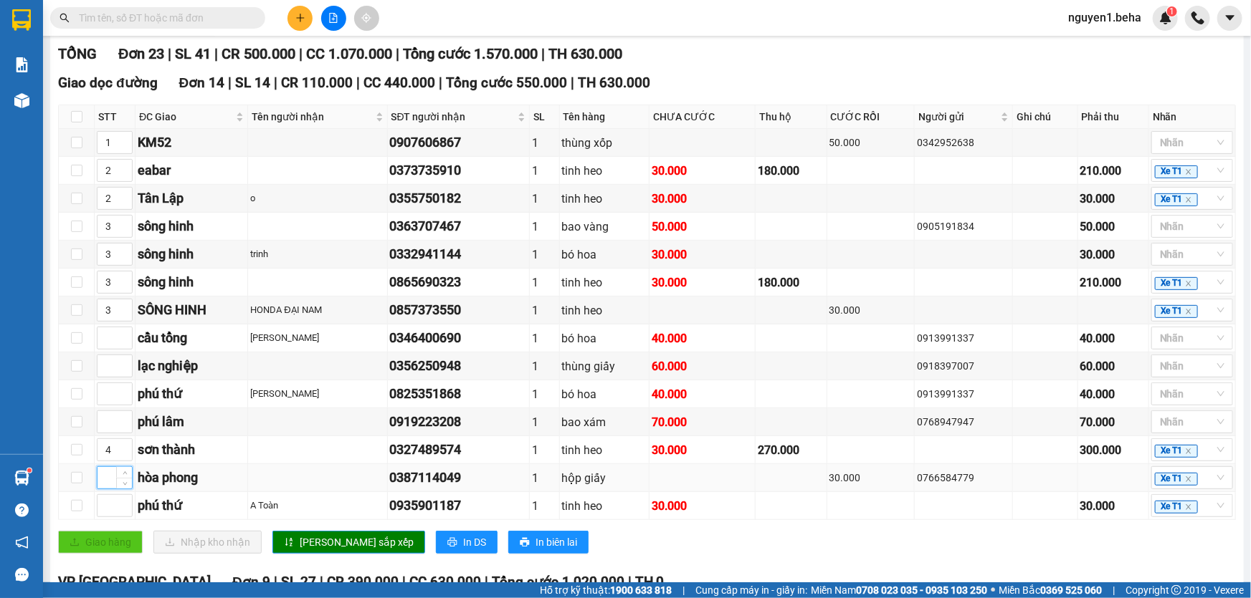
click at [106, 489] on input at bounding box center [114, 478] width 34 height 22
type input "5"
click at [108, 375] on input at bounding box center [114, 367] width 34 height 22
type input "6"
click at [108, 349] on input at bounding box center [114, 339] width 34 height 22
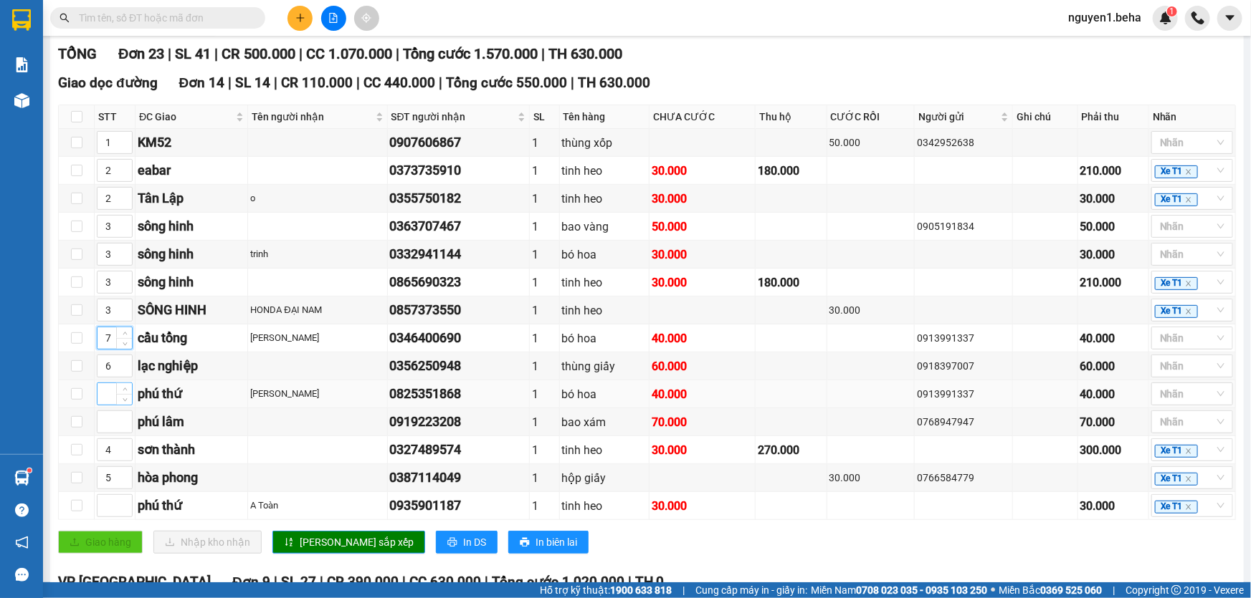
type input "7"
click at [108, 405] on input at bounding box center [114, 394] width 34 height 22
type input "7"
click at [109, 515] on input at bounding box center [114, 506] width 34 height 22
type input "7"
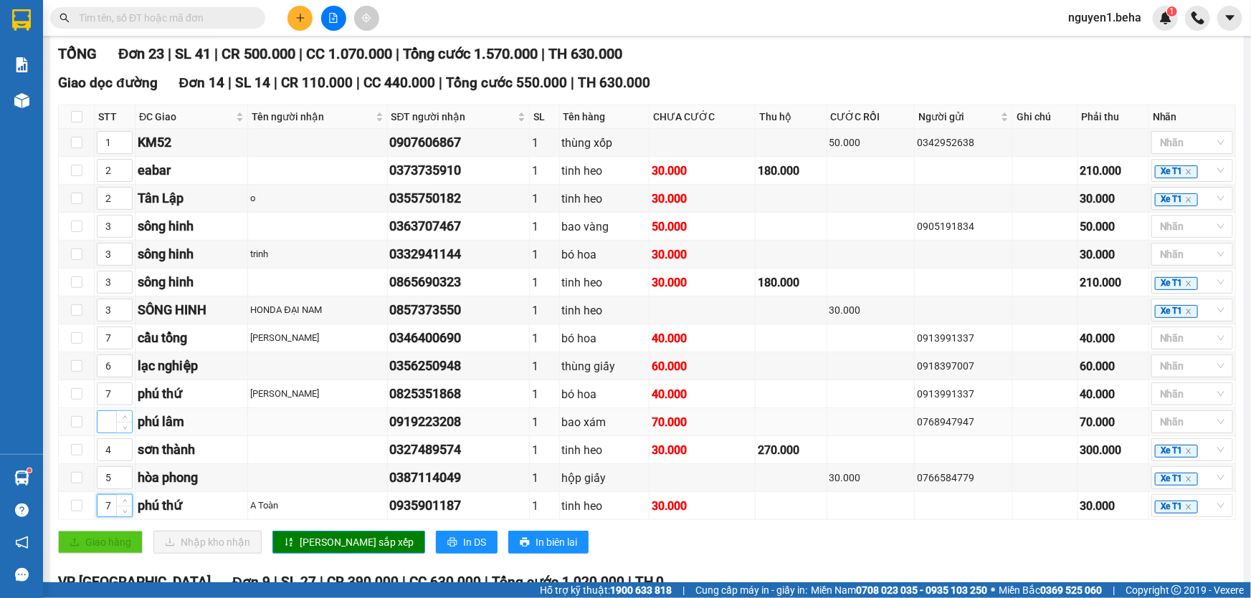
click at [102, 433] on input at bounding box center [114, 422] width 34 height 22
type input "8"
click at [279, 553] on button "[PERSON_NAME] sắp xếp" at bounding box center [348, 542] width 153 height 23
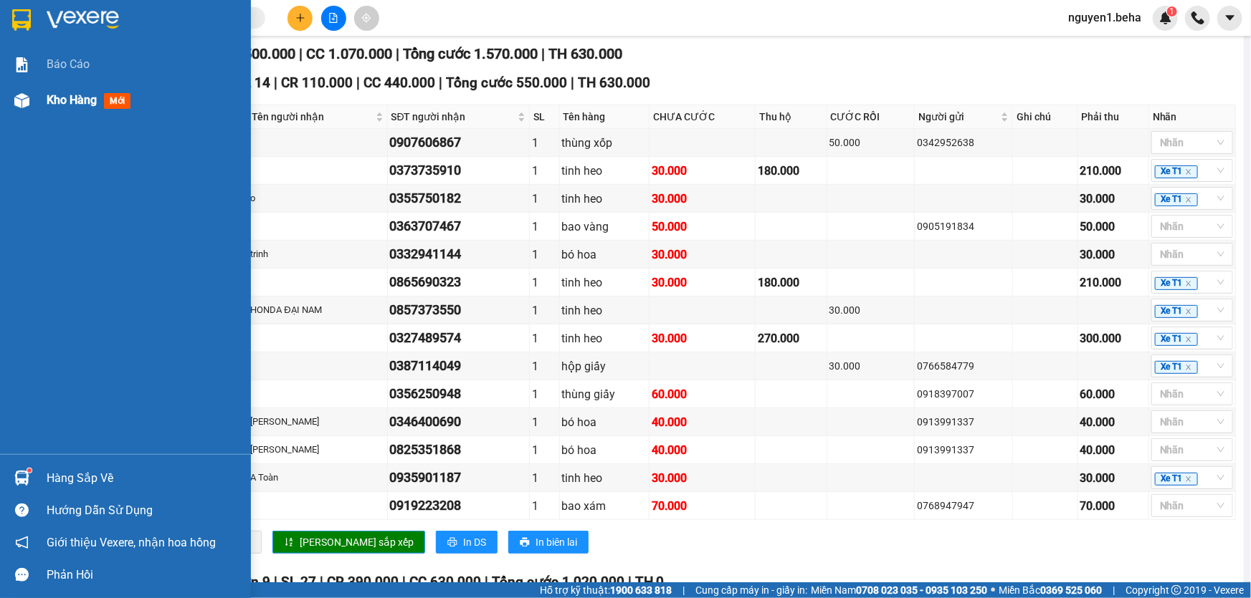
click at [29, 100] on div at bounding box center [21, 100] width 25 height 25
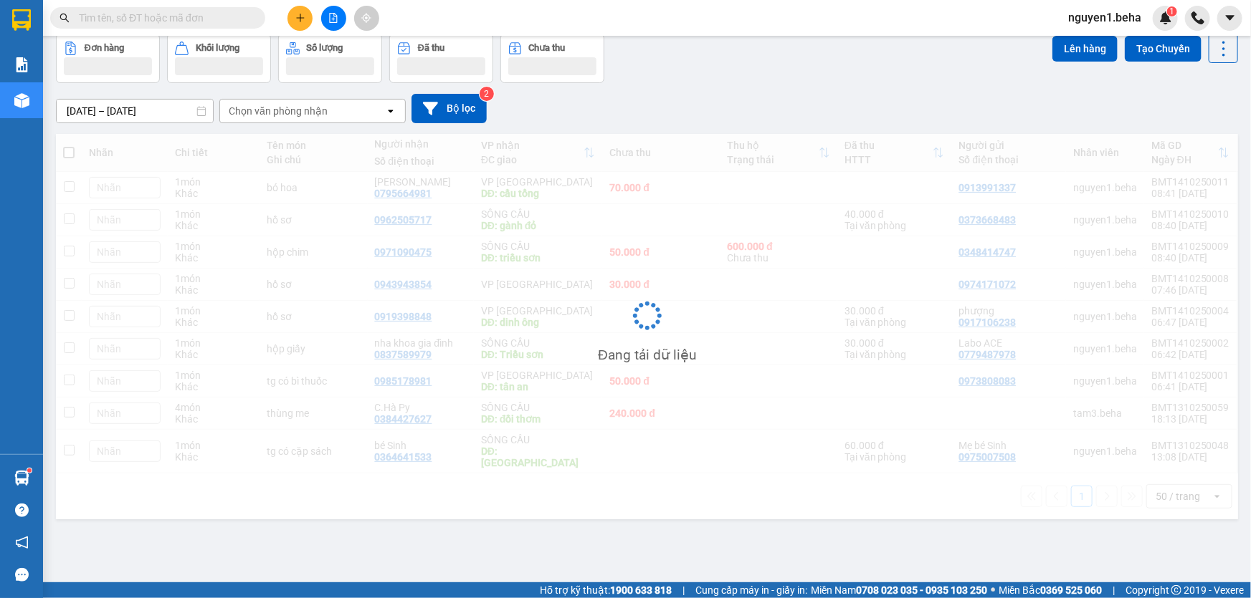
scroll to position [65, 0]
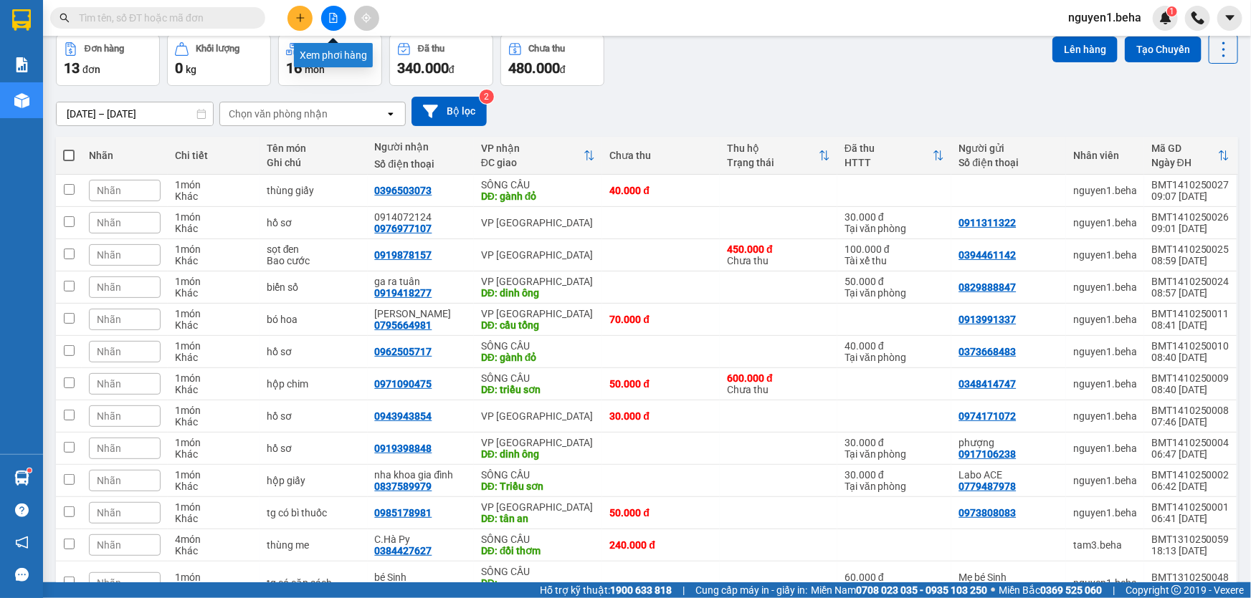
click at [333, 17] on icon "file-add" at bounding box center [334, 18] width 8 height 10
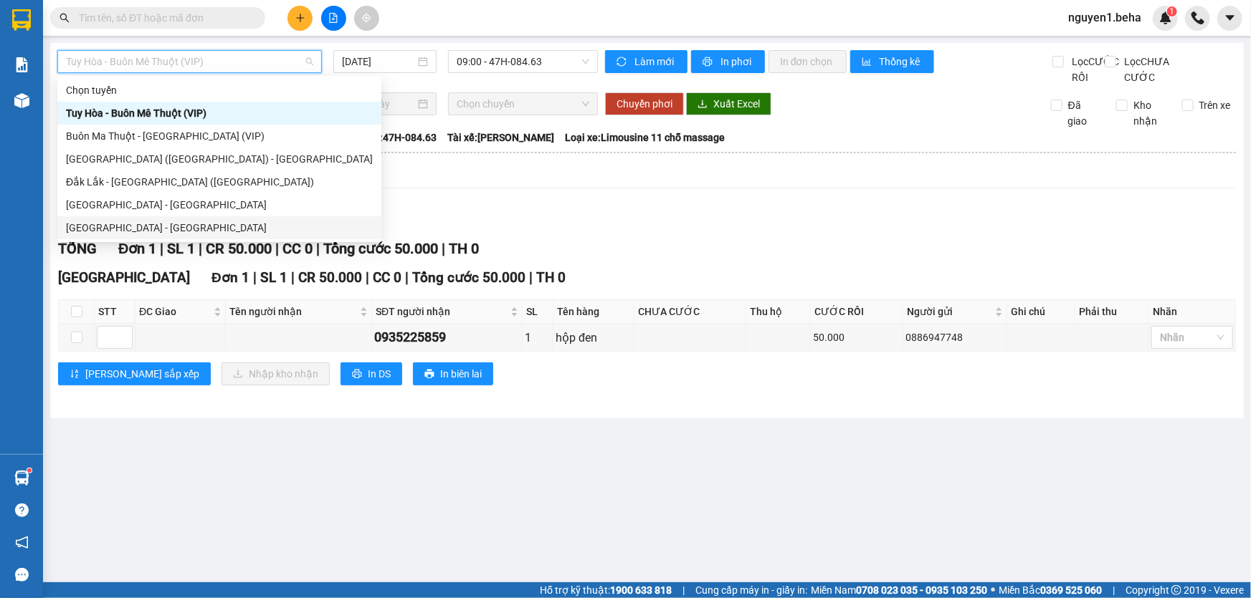
click at [120, 227] on div "[GEOGRAPHIC_DATA] - [GEOGRAPHIC_DATA]" at bounding box center [219, 228] width 307 height 16
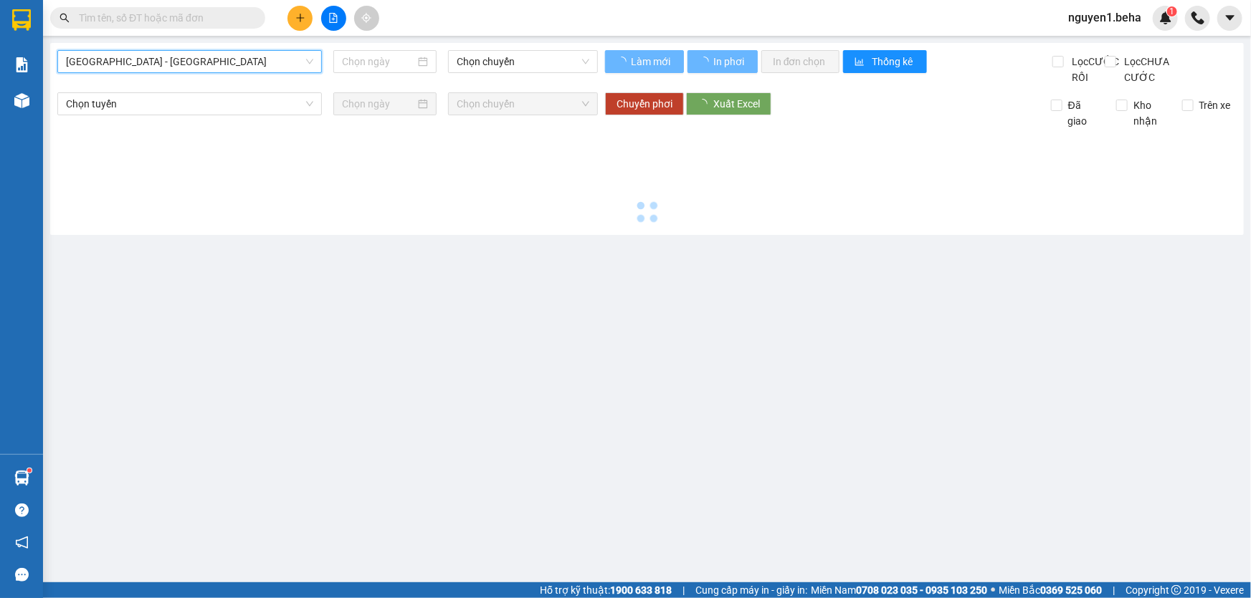
type input "[DATE]"
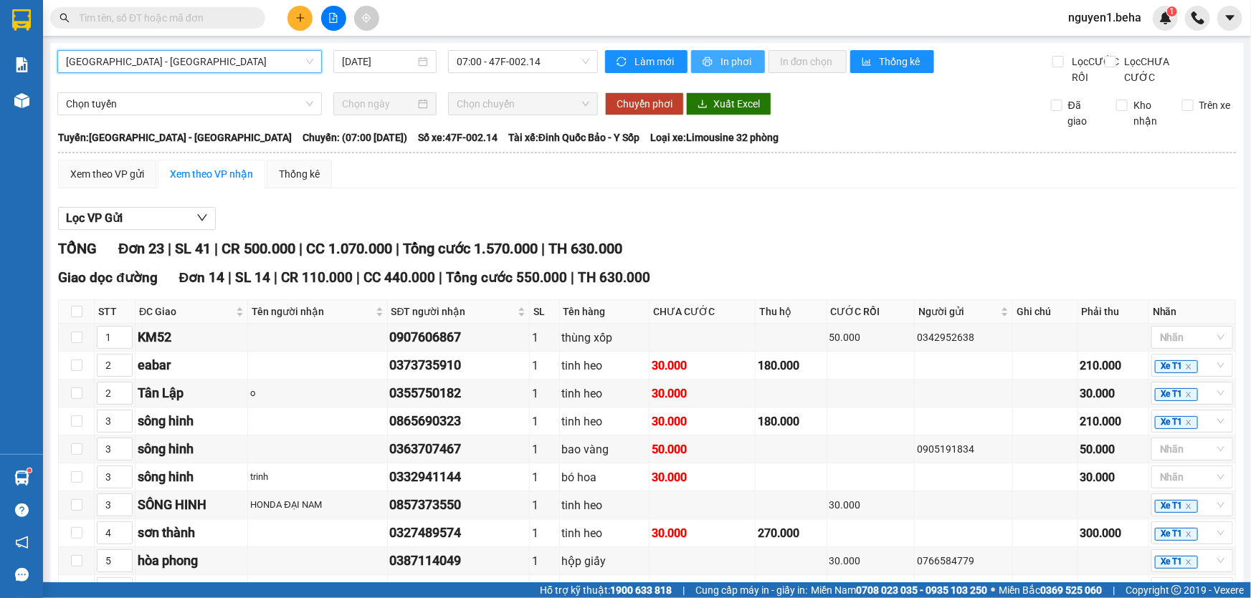
drag, startPoint x: 722, startPoint y: 56, endPoint x: 801, endPoint y: 85, distance: 84.8
click at [722, 56] on span "In phơi" at bounding box center [736, 62] width 33 height 16
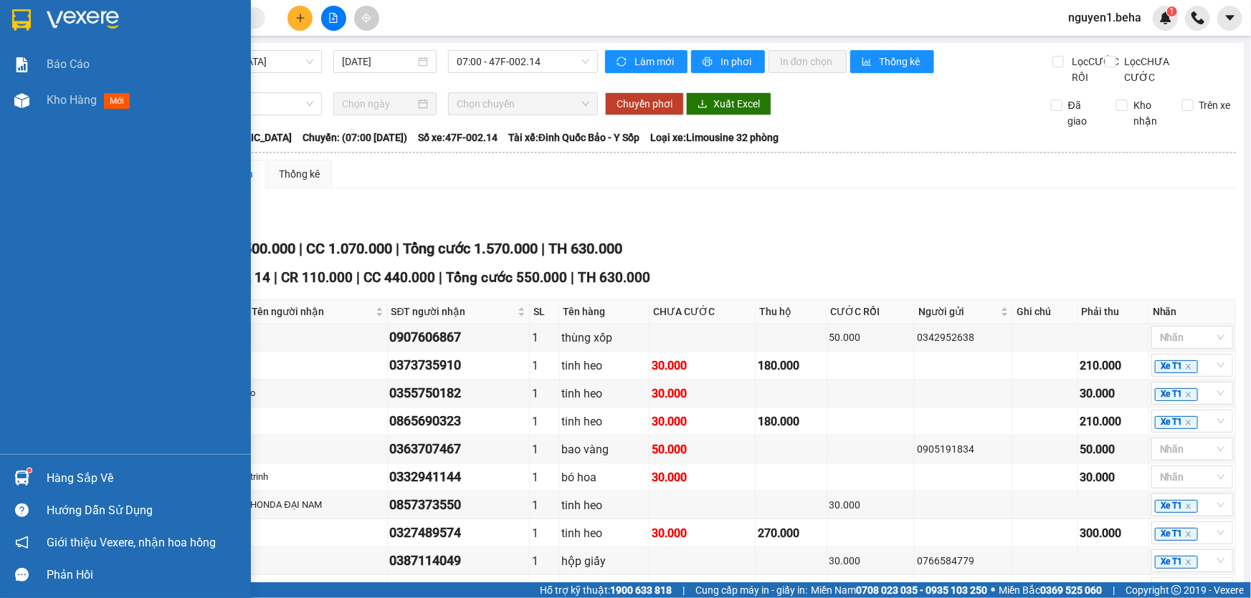
drag, startPoint x: 25, startPoint y: 101, endPoint x: 50, endPoint y: 120, distance: 31.3
click at [25, 100] on img at bounding box center [21, 100] width 15 height 15
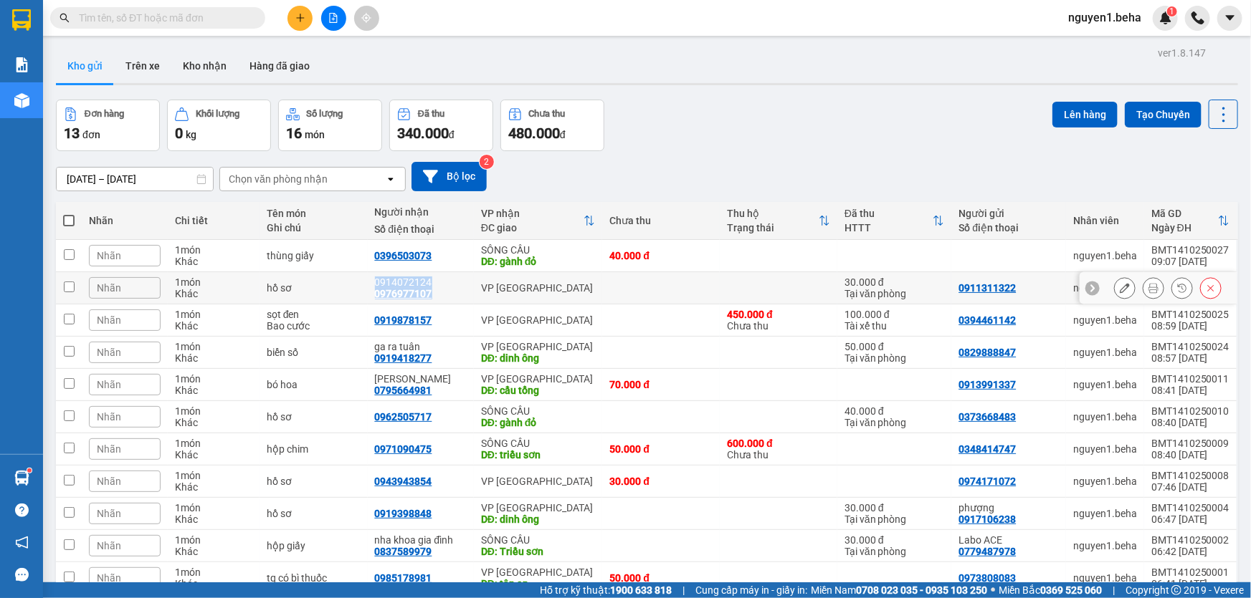
drag, startPoint x: 377, startPoint y: 285, endPoint x: 430, endPoint y: 287, distance: 53.1
click at [430, 287] on div "0914072124 0976977107" at bounding box center [421, 288] width 92 height 23
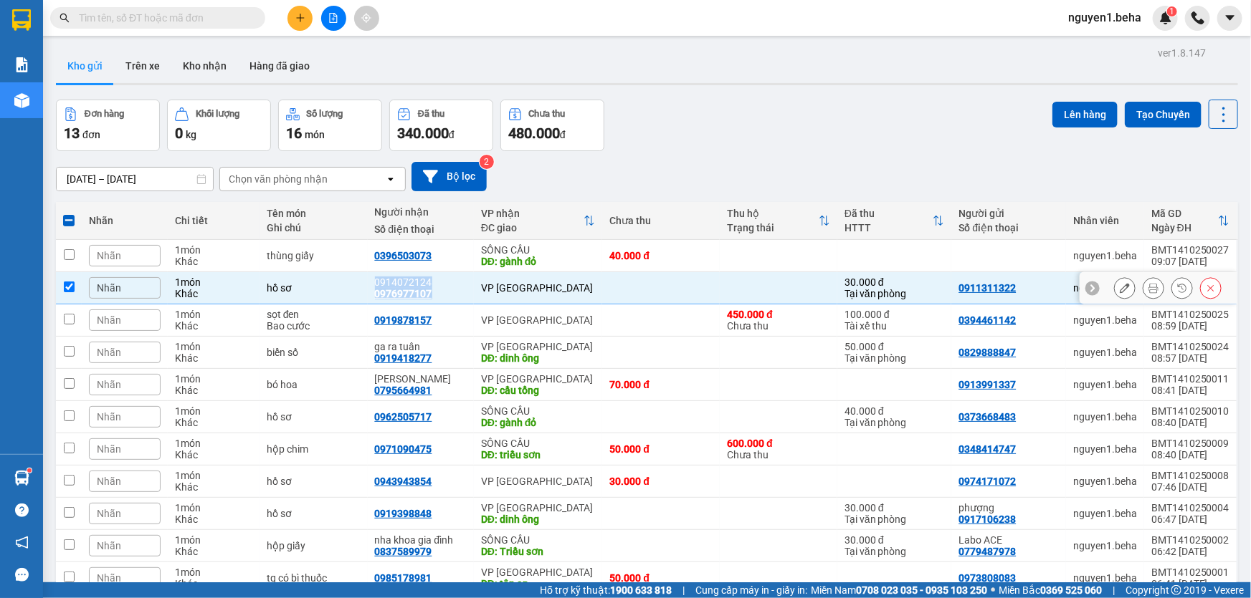
click at [388, 297] on div "0976977107" at bounding box center [403, 293] width 57 height 11
drag, startPoint x: 377, startPoint y: 280, endPoint x: 430, endPoint y: 287, distance: 53.5
click at [430, 287] on div "0914072124 0976977107" at bounding box center [421, 288] width 92 height 23
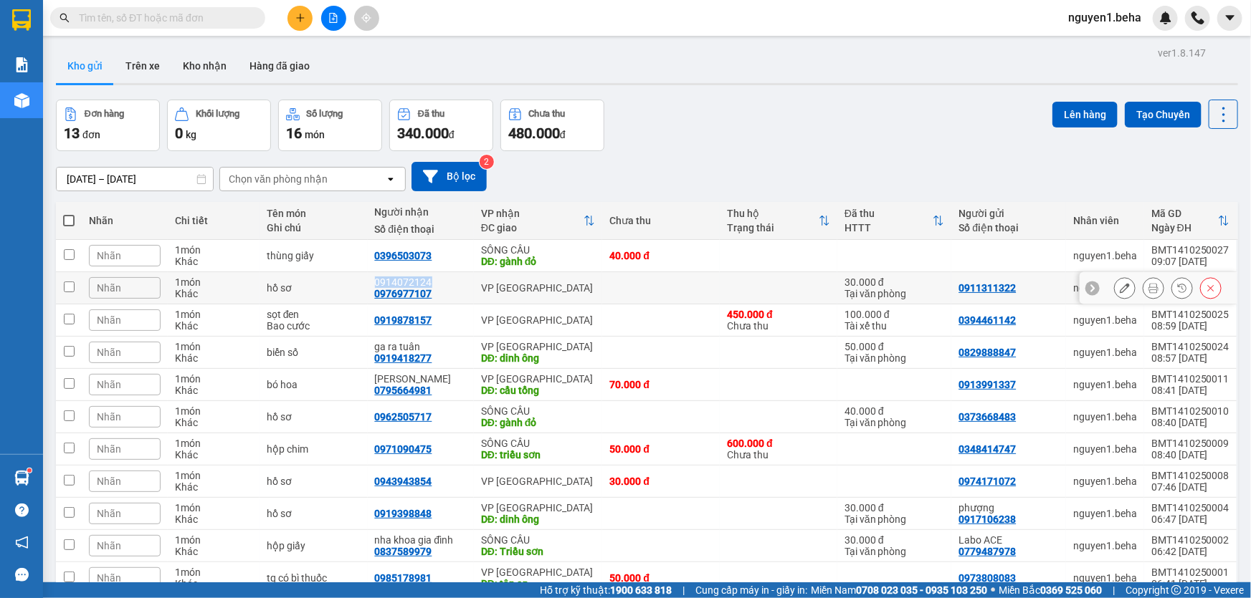
copy div "0914072124"
click at [364, 294] on td "hồ sơ" at bounding box center [313, 288] width 108 height 32
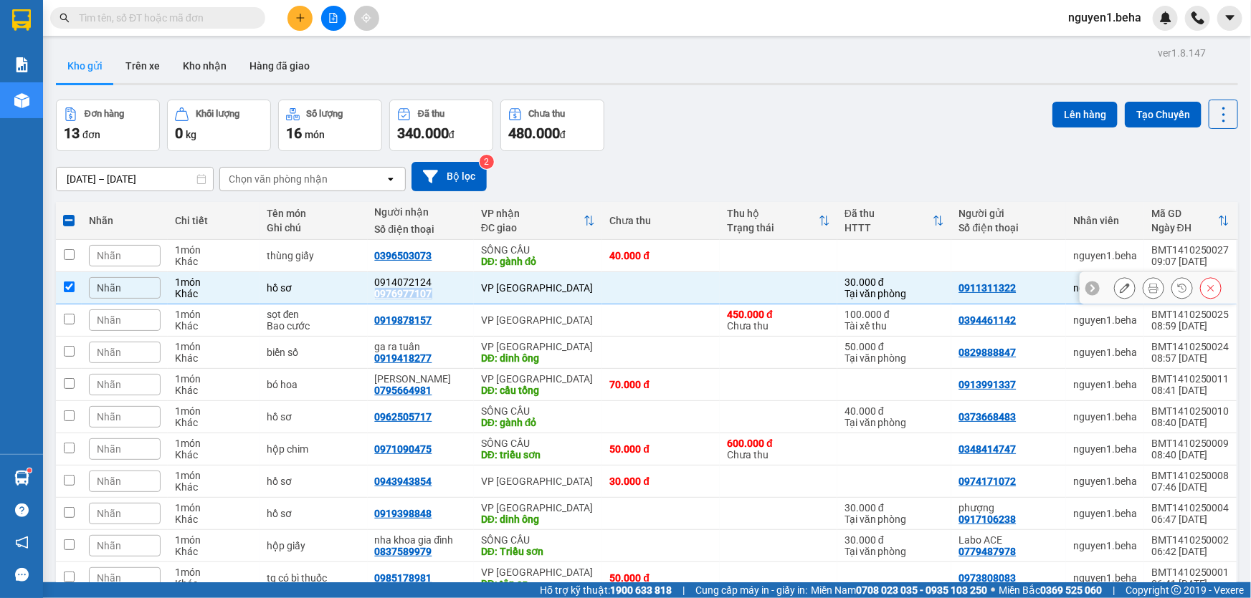
drag, startPoint x: 371, startPoint y: 292, endPoint x: 433, endPoint y: 294, distance: 62.4
click at [433, 294] on td "0914072124 0976977107" at bounding box center [421, 288] width 106 height 32
checkbox input "false"
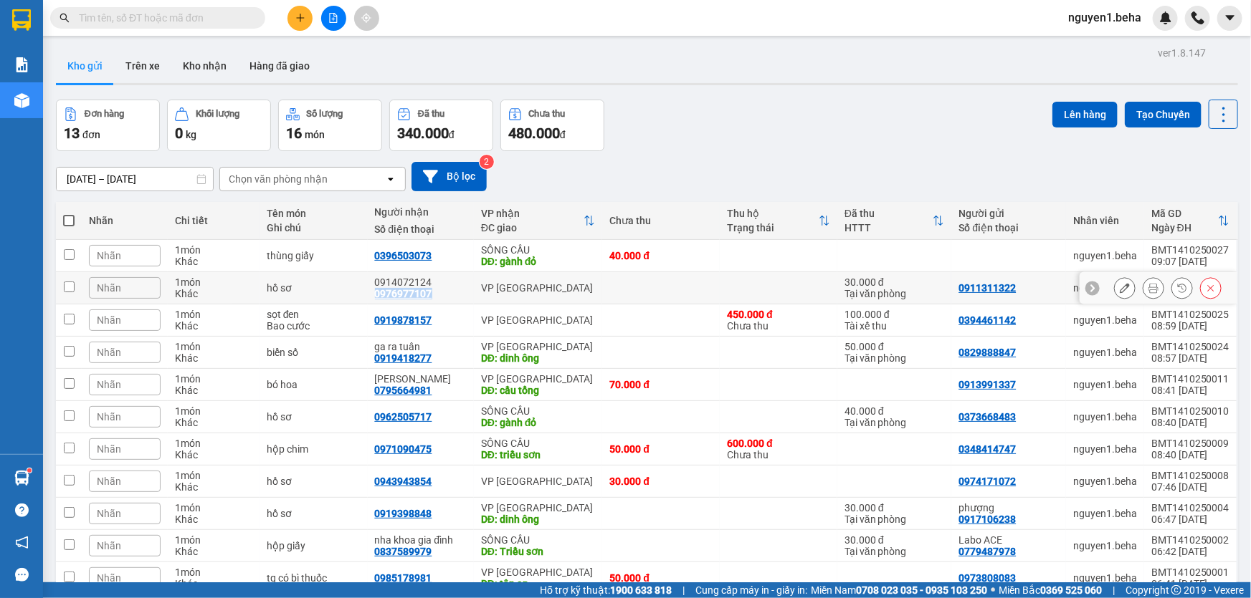
copy div "0976977107"
click at [280, 595] on div "Hỗ trợ kỹ thuật: 1900 633 818 | Cung cấp máy in - giấy in: [GEOGRAPHIC_DATA] 07…" at bounding box center [622, 591] width 1244 height 16
drag, startPoint x: 373, startPoint y: 361, endPoint x: 439, endPoint y: 363, distance: 66.7
click at [439, 363] on td "ga ra tuân 0919418277" at bounding box center [421, 353] width 106 height 32
checkbox input "true"
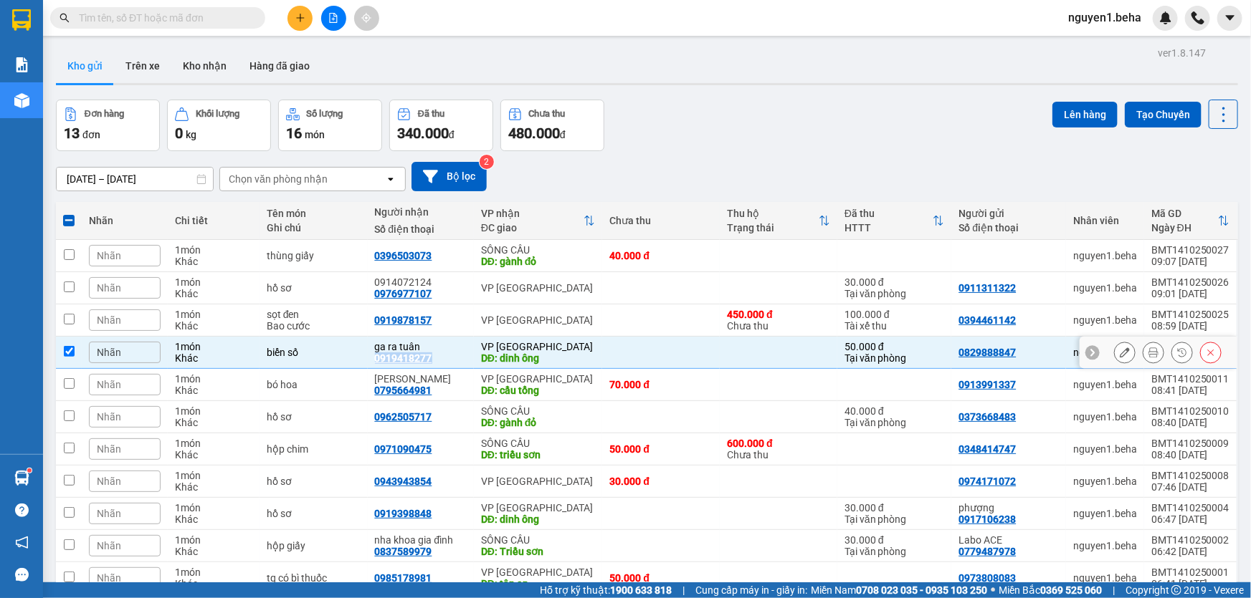
copy div "0919418277"
drag, startPoint x: 376, startPoint y: 421, endPoint x: 435, endPoint y: 423, distance: 59.5
click at [435, 423] on td "0962505717" at bounding box center [421, 417] width 106 height 32
checkbox input "true"
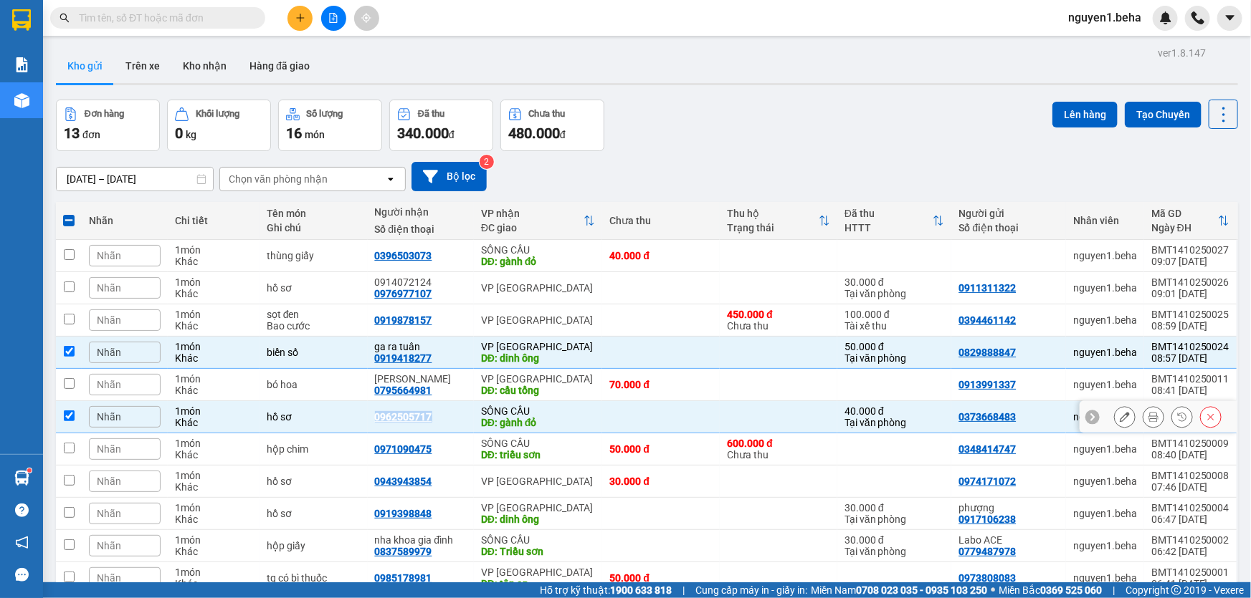
copy div "0962505717"
click at [330, 16] on icon "file-add" at bounding box center [334, 18] width 8 height 10
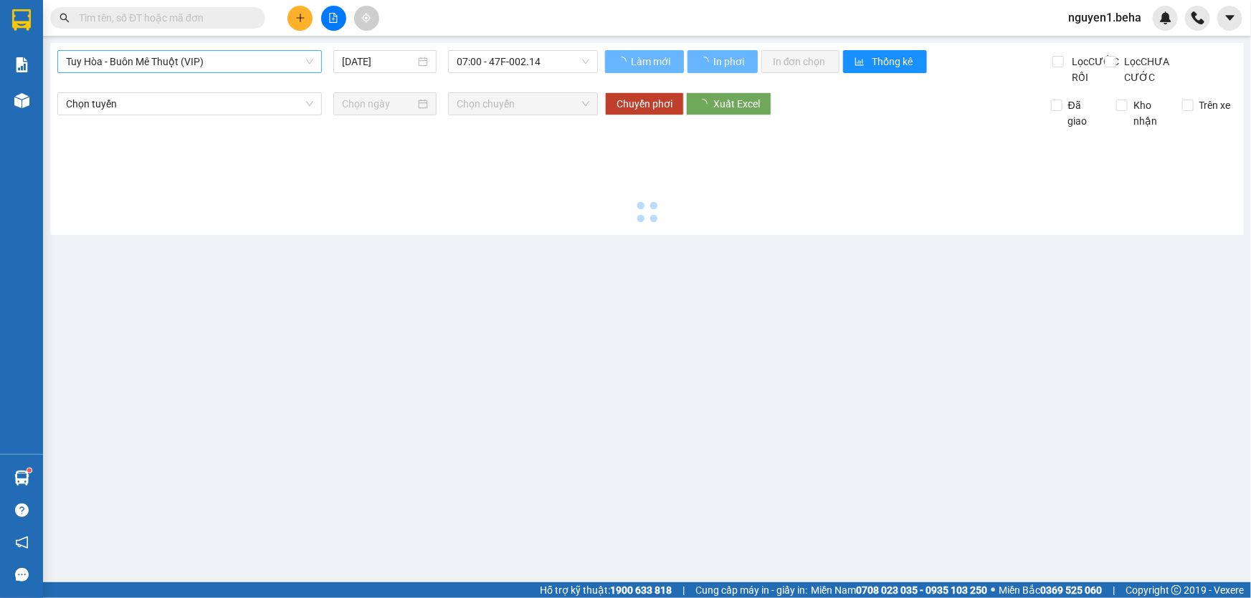
click at [207, 61] on span "Tuy Hòa - Buôn Mê Thuột (VIP)" at bounding box center [189, 62] width 247 height 22
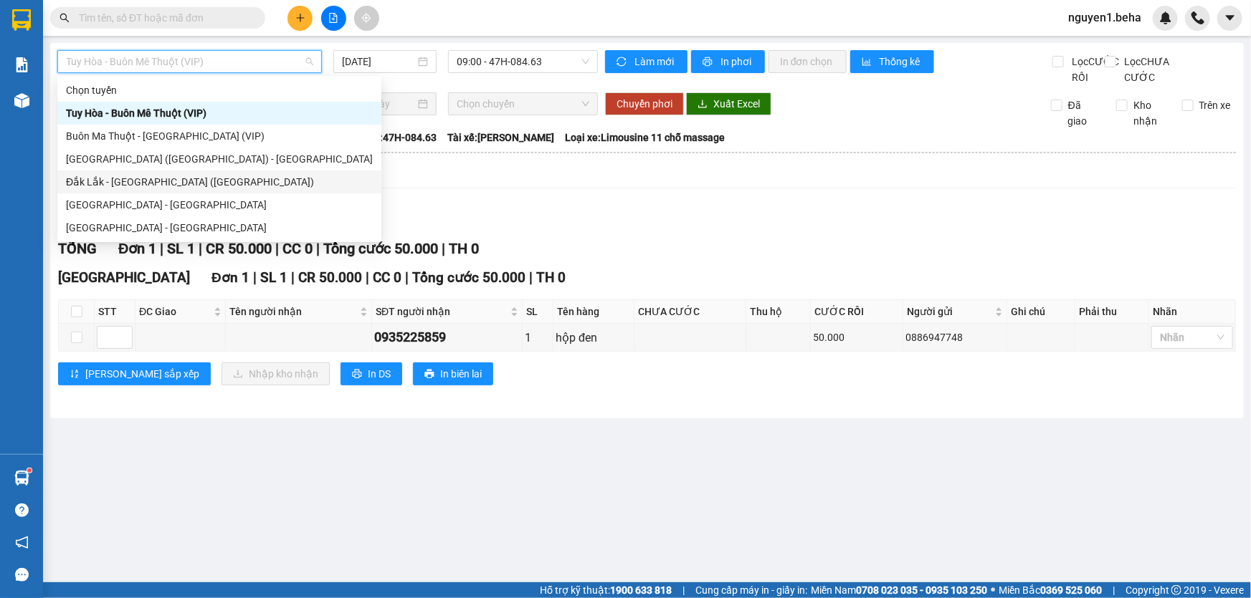
click at [145, 183] on div "Đắk Lắk - [GEOGRAPHIC_DATA] ([GEOGRAPHIC_DATA])" at bounding box center [219, 182] width 307 height 16
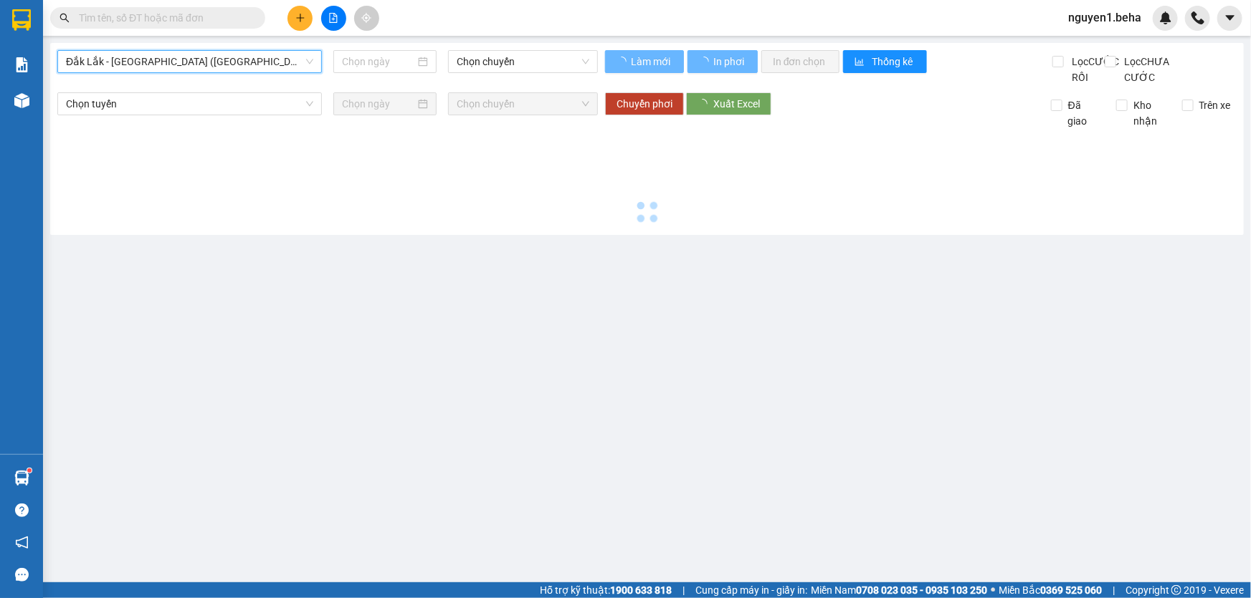
type input "[DATE]"
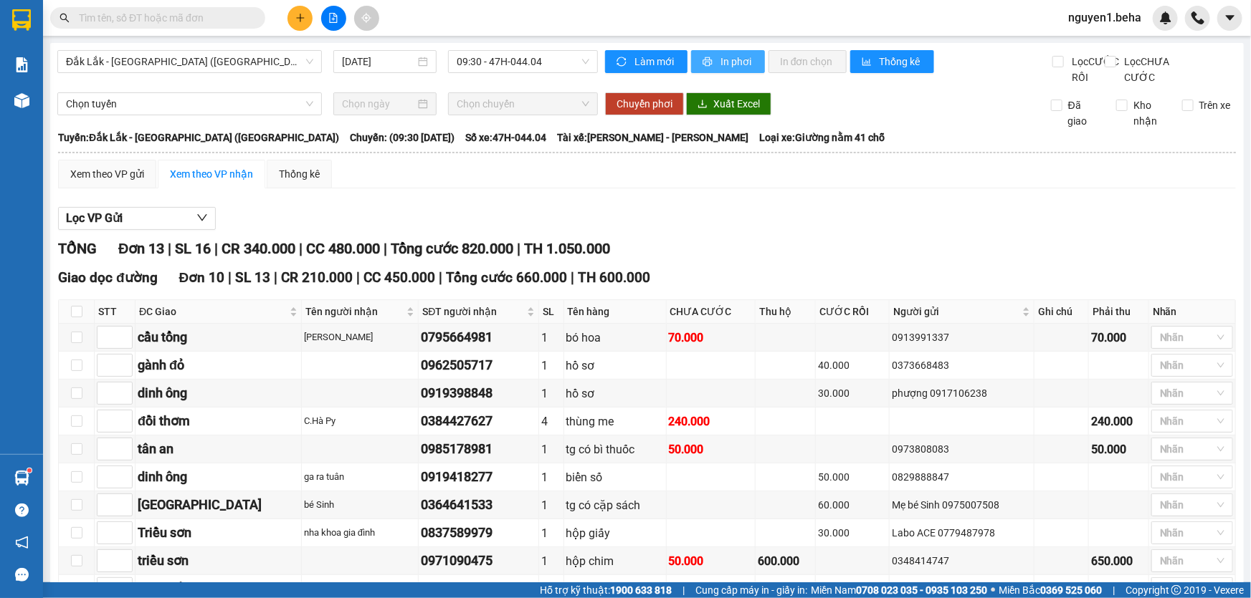
click at [730, 65] on span "In phơi" at bounding box center [736, 62] width 33 height 16
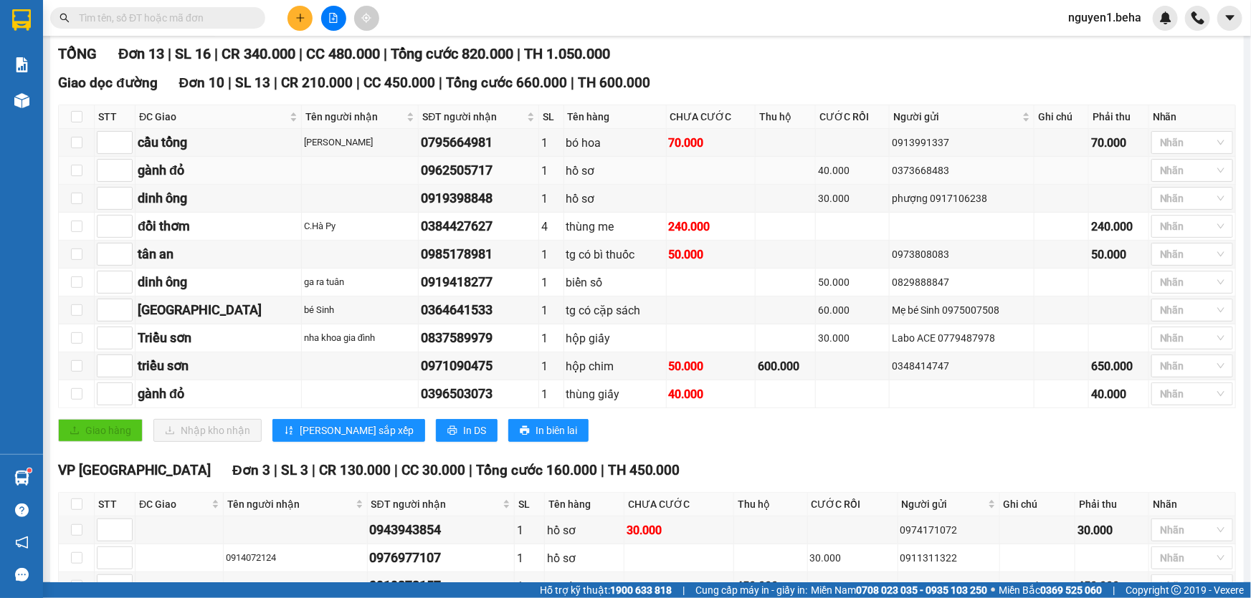
scroll to position [260, 0]
